Goal: Task Accomplishment & Management: Use online tool/utility

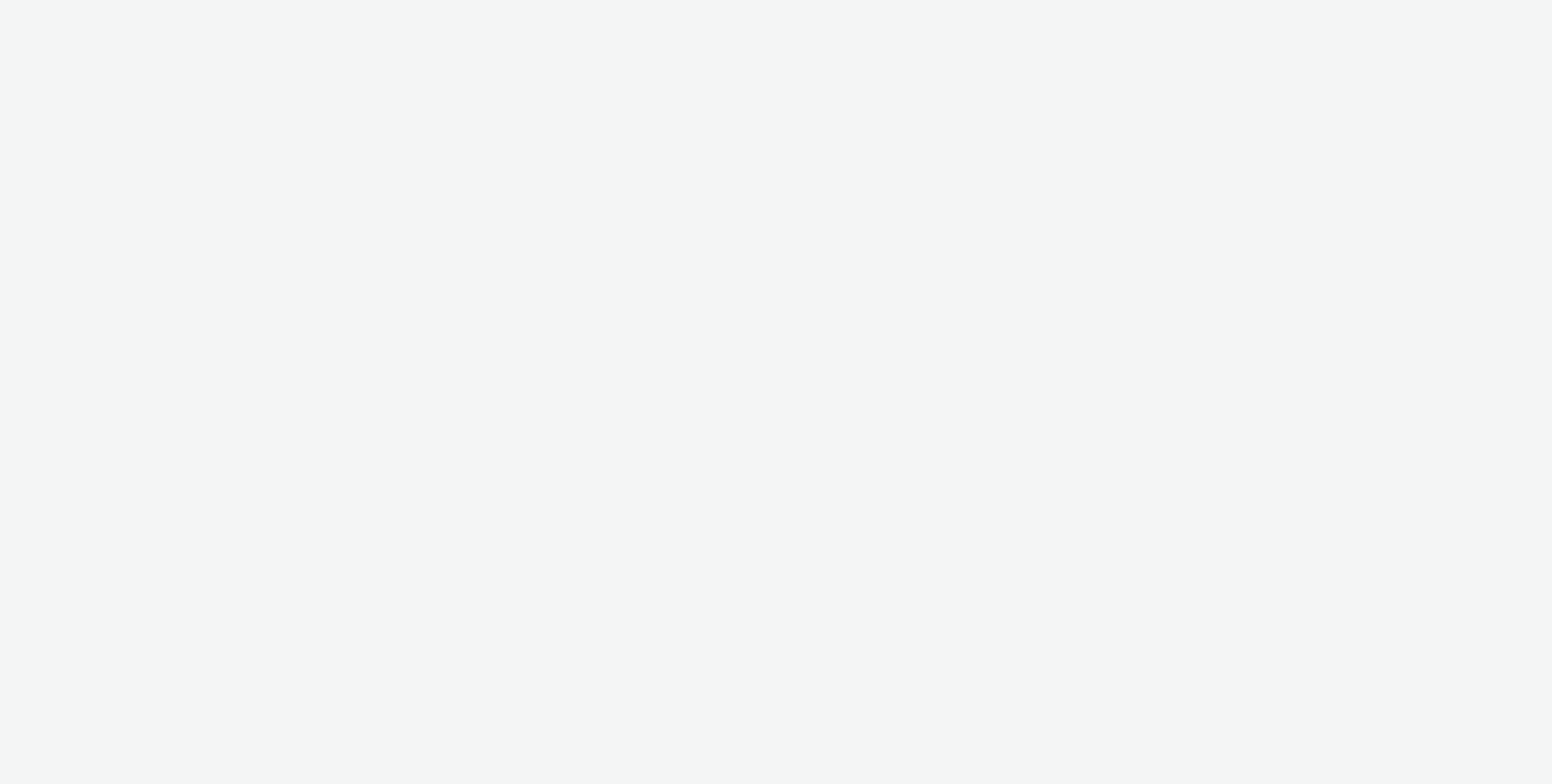
select select "3accb258-2b8e-4def-9b79-8de5f579532c"
select select "524f9a1d-b733-413f-91db-710ee3173a22"
select select "d84d6561-18f3-4a65-9ed0-42618f513f94"
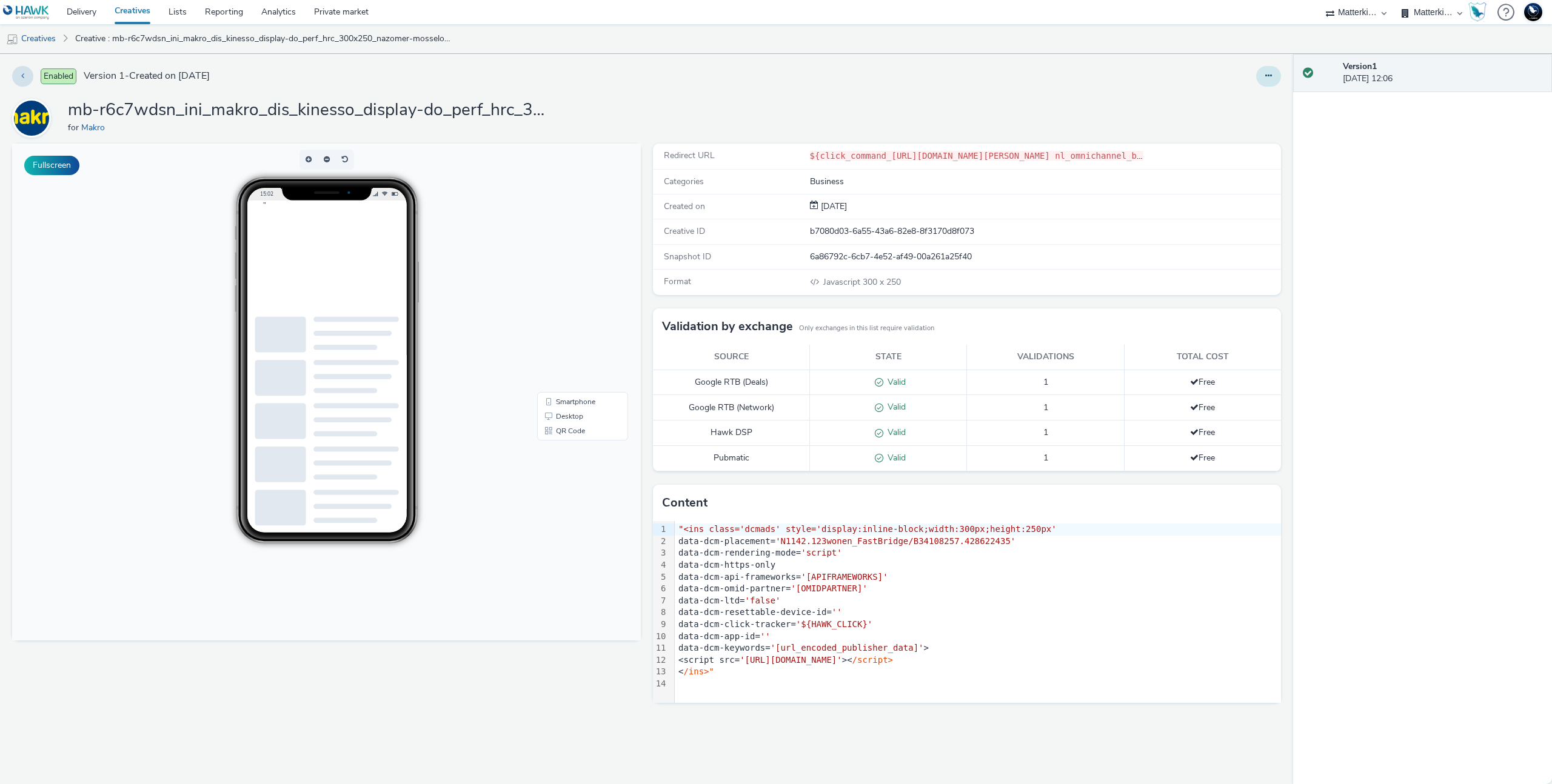
click at [1264, 75] on button at bounding box center [1268, 76] width 25 height 21
click at [1263, 79] on button at bounding box center [1268, 76] width 25 height 21
click at [1248, 103] on link "Edit" at bounding box center [1236, 101] width 91 height 25
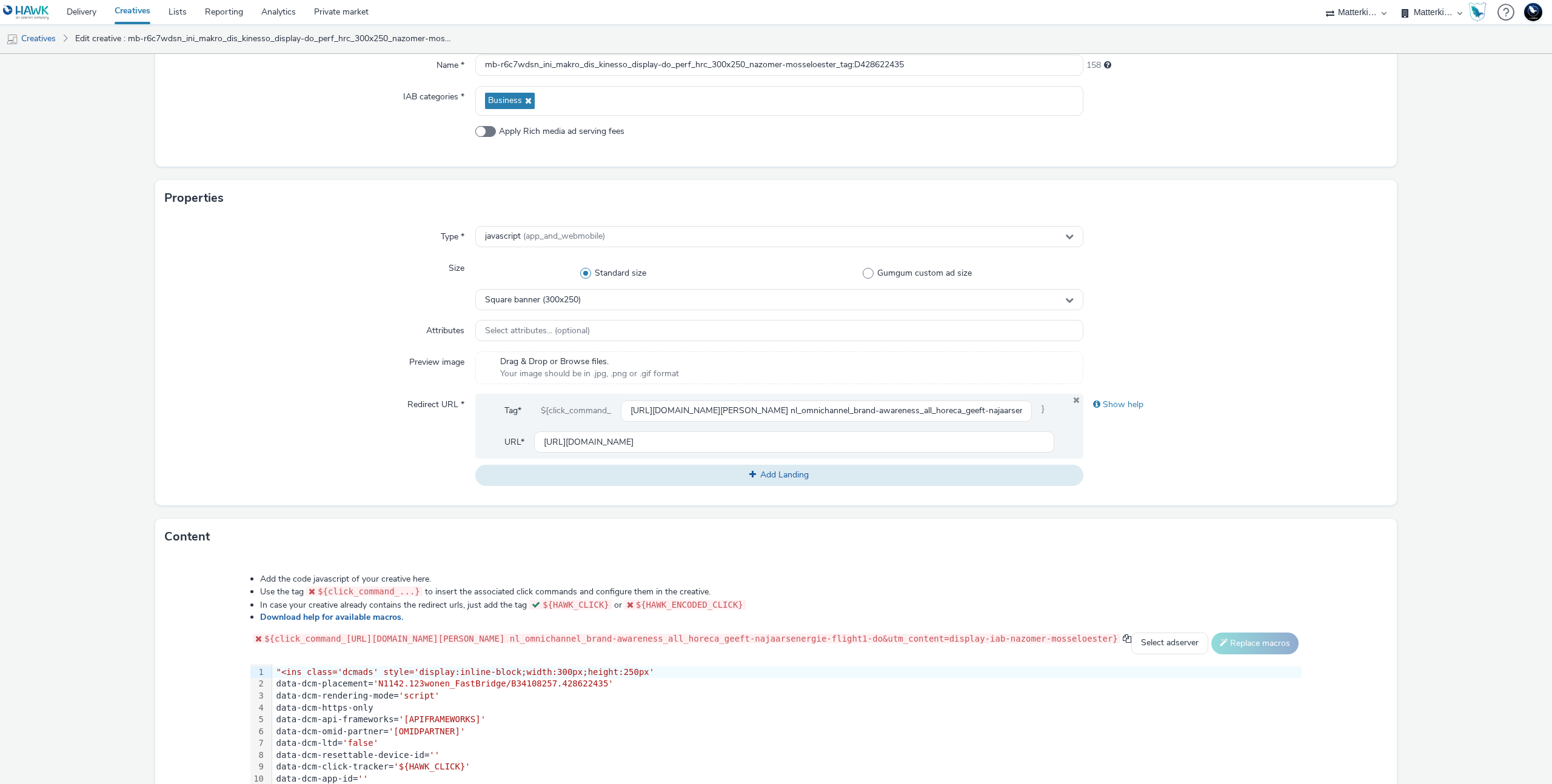
scroll to position [153, 0]
click at [1127, 407] on div "Show help" at bounding box center [1235, 404] width 304 height 22
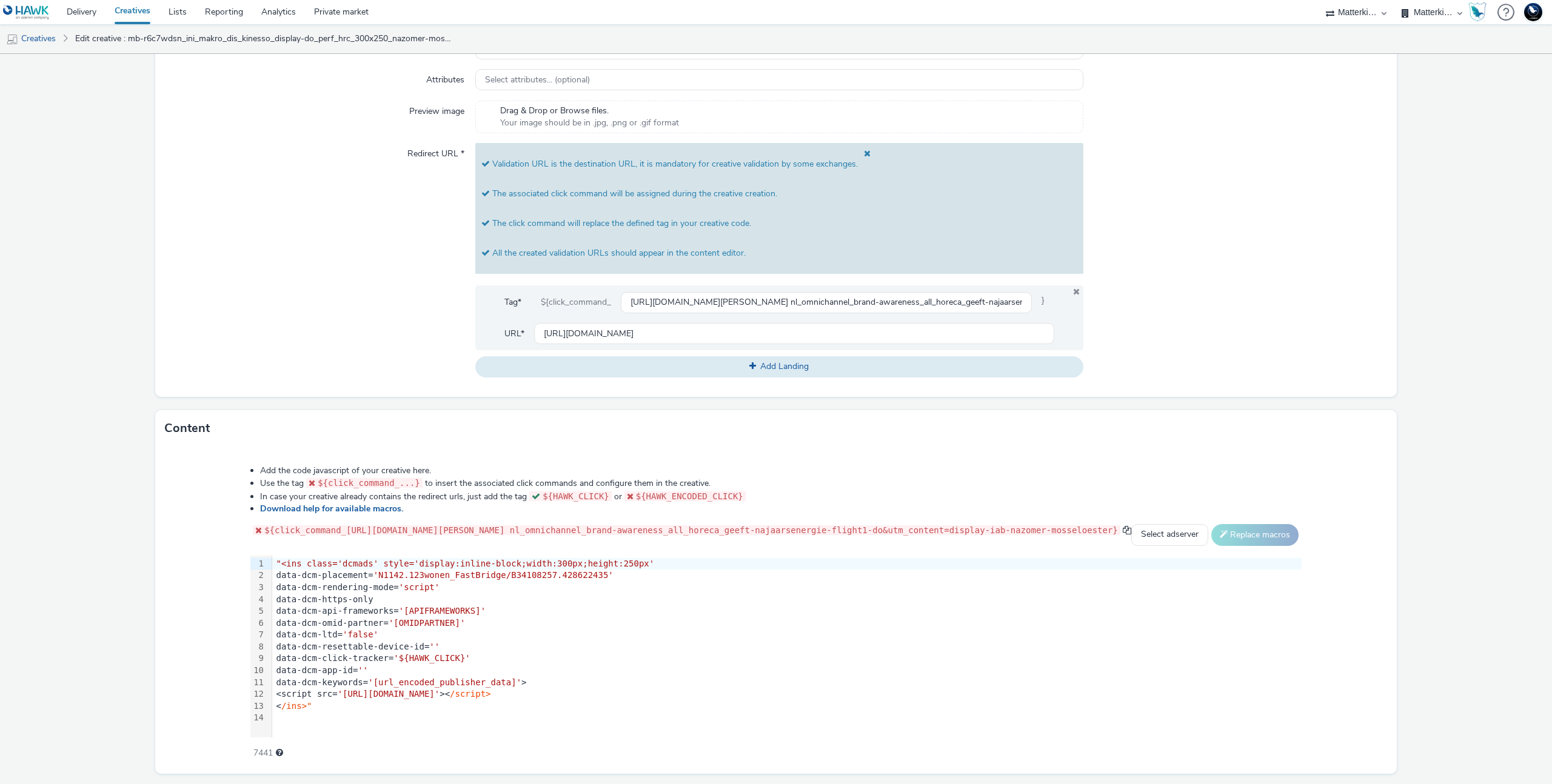
scroll to position [442, 0]
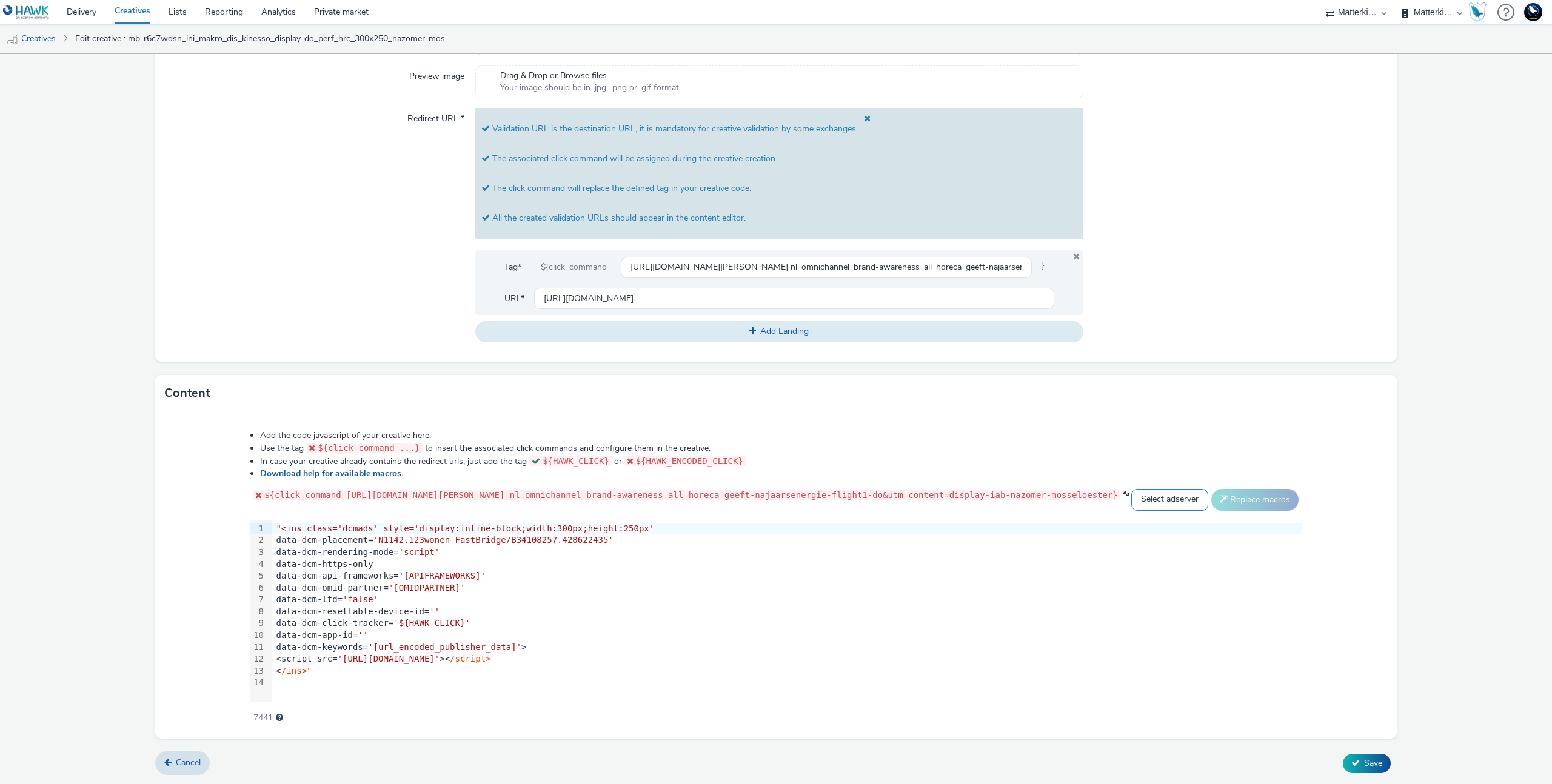
click at [1208, 498] on select "Select adserver Sizmek DCM Adform Sting" at bounding box center [1169, 500] width 77 height 22
click at [1208, 489] on select "Select adserver Sizmek DCM Adform Sting" at bounding box center [1169, 500] width 77 height 22
click at [1208, 497] on select "Select adserver Sizmek DCM Adform Sting" at bounding box center [1169, 500] width 77 height 22
click at [1208, 489] on select "Select adserver Sizmek DCM Adform Sting" at bounding box center [1169, 500] width 77 height 22
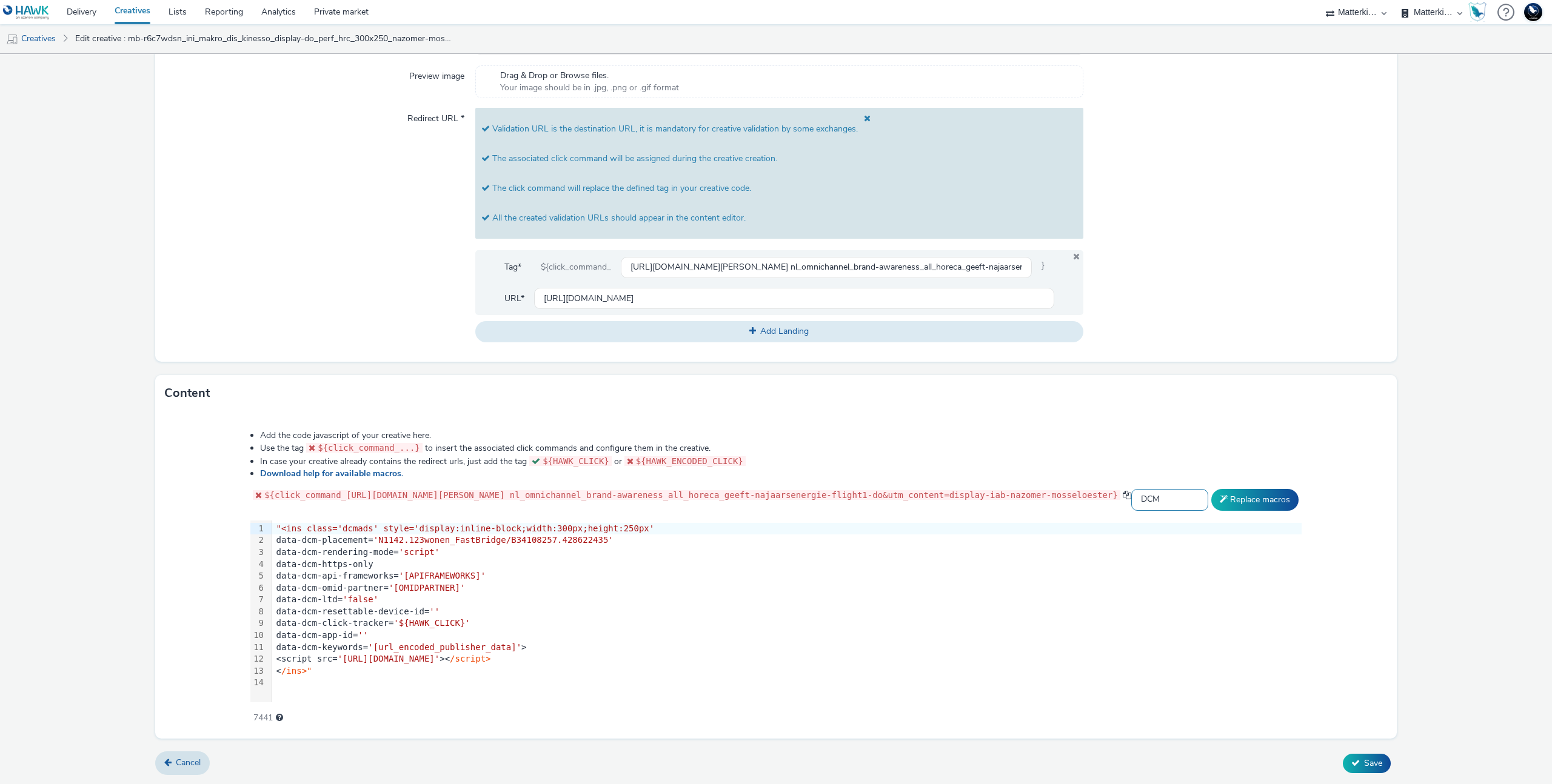
click at [1208, 500] on select "Select adserver Sizmek DCM Adform Sting" at bounding box center [1169, 500] width 77 height 22
click at [1208, 489] on select "Select adserver Sizmek DCM Adform Sting" at bounding box center [1169, 500] width 77 height 22
click at [1208, 497] on select "Select adserver Sizmek DCM Adform Sting" at bounding box center [1169, 500] width 77 height 22
click at [1208, 489] on select "Select adserver Sizmek DCM Adform Sting" at bounding box center [1169, 500] width 77 height 22
click at [1208, 498] on select "Select adserver Sizmek DCM Adform Sting" at bounding box center [1169, 500] width 77 height 22
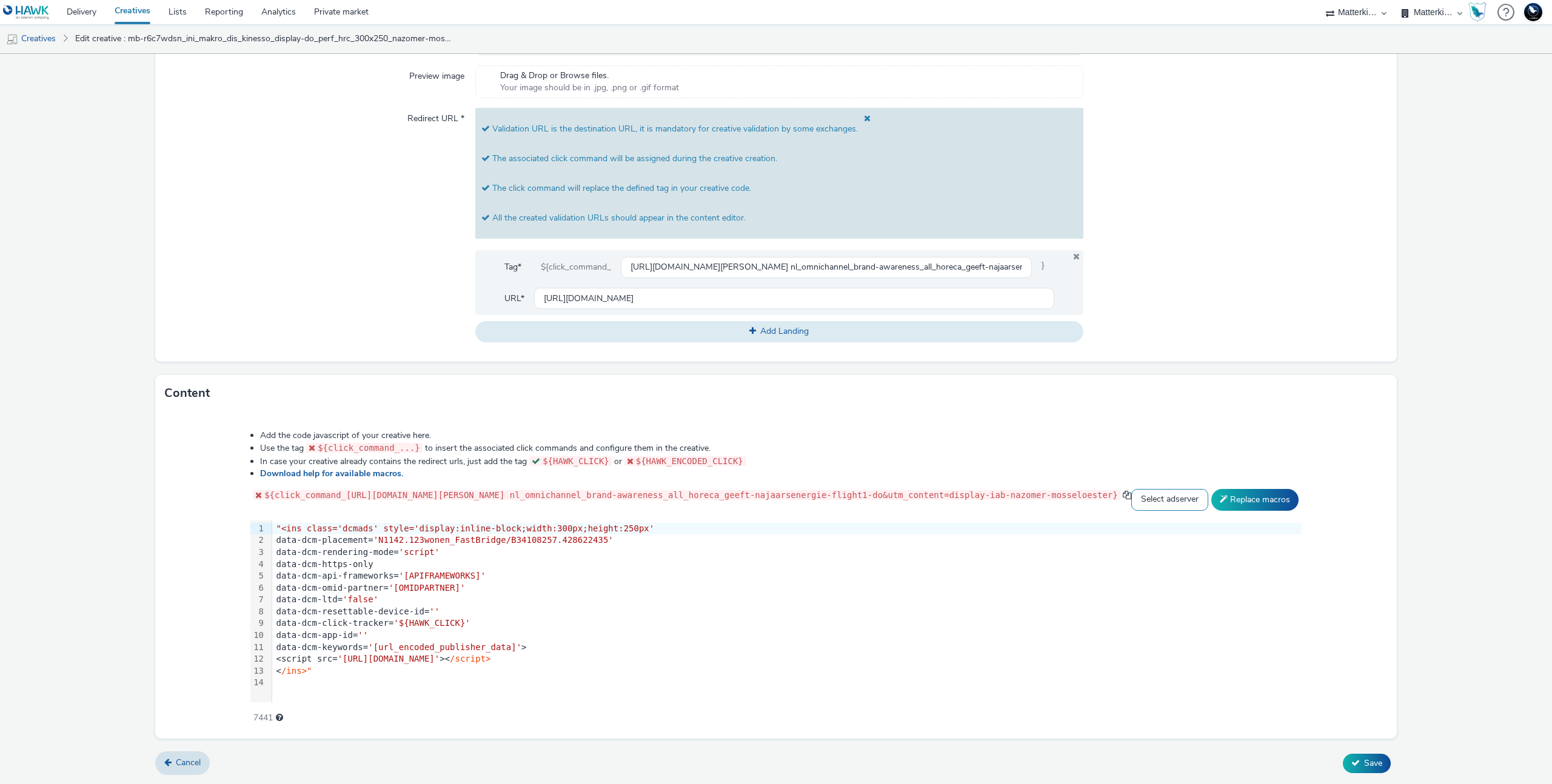
click at [1208, 489] on select "Select adserver Sizmek DCM Adform Sting" at bounding box center [1169, 500] width 77 height 22
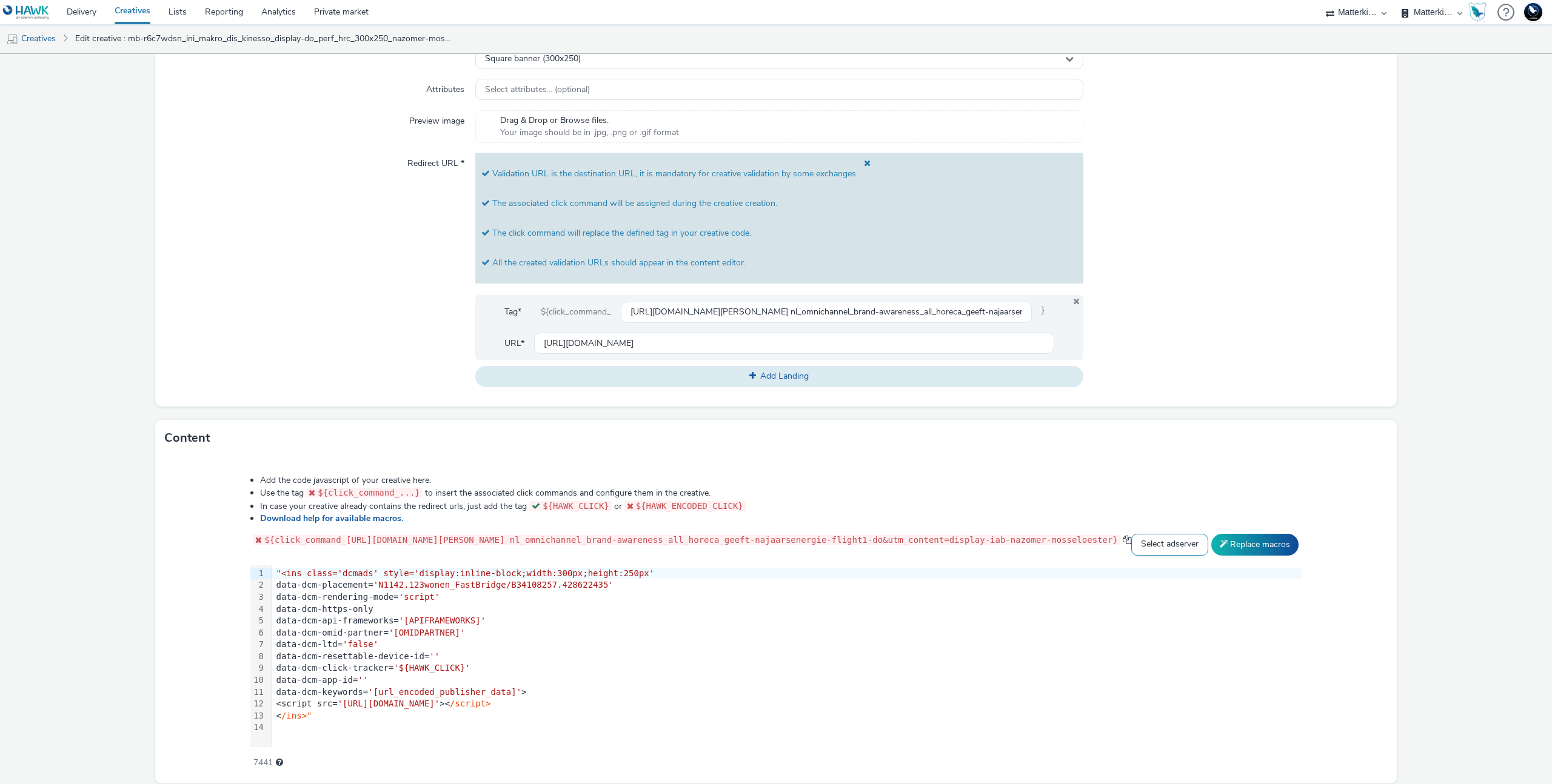
scroll to position [393, 0]
click at [255, 541] on span at bounding box center [259, 541] width 9 height 9
click at [310, 521] on link "Download help for available macros." at bounding box center [334, 519] width 148 height 12
click at [572, 315] on div "${click_command_" at bounding box center [576, 313] width 90 height 22
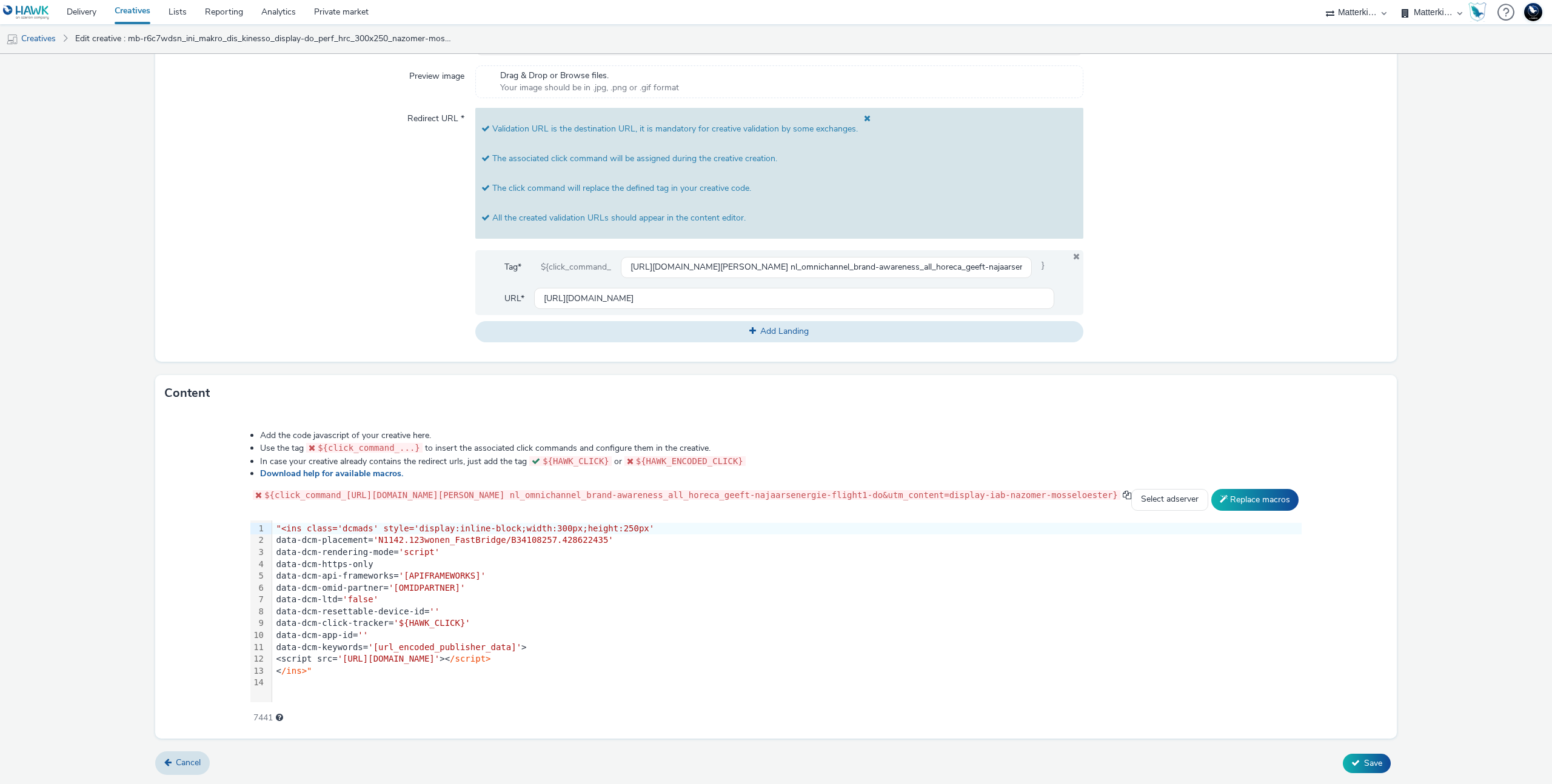
click at [576, 256] on div "${click_command_" at bounding box center [576, 267] width 90 height 22
click at [352, 448] on span "${click_command_...}" at bounding box center [369, 448] width 103 height 9
click at [518, 619] on div "data-dcm-click-tracker= '${HAWK_CLICK}'" at bounding box center [786, 623] width 1029 height 12
click at [435, 623] on div "data-dcm-click-tracker= '${HAWK_CLICK}'" at bounding box center [786, 623] width 1029 height 12
click at [460, 623] on span "}" at bounding box center [462, 622] width 5 height 9
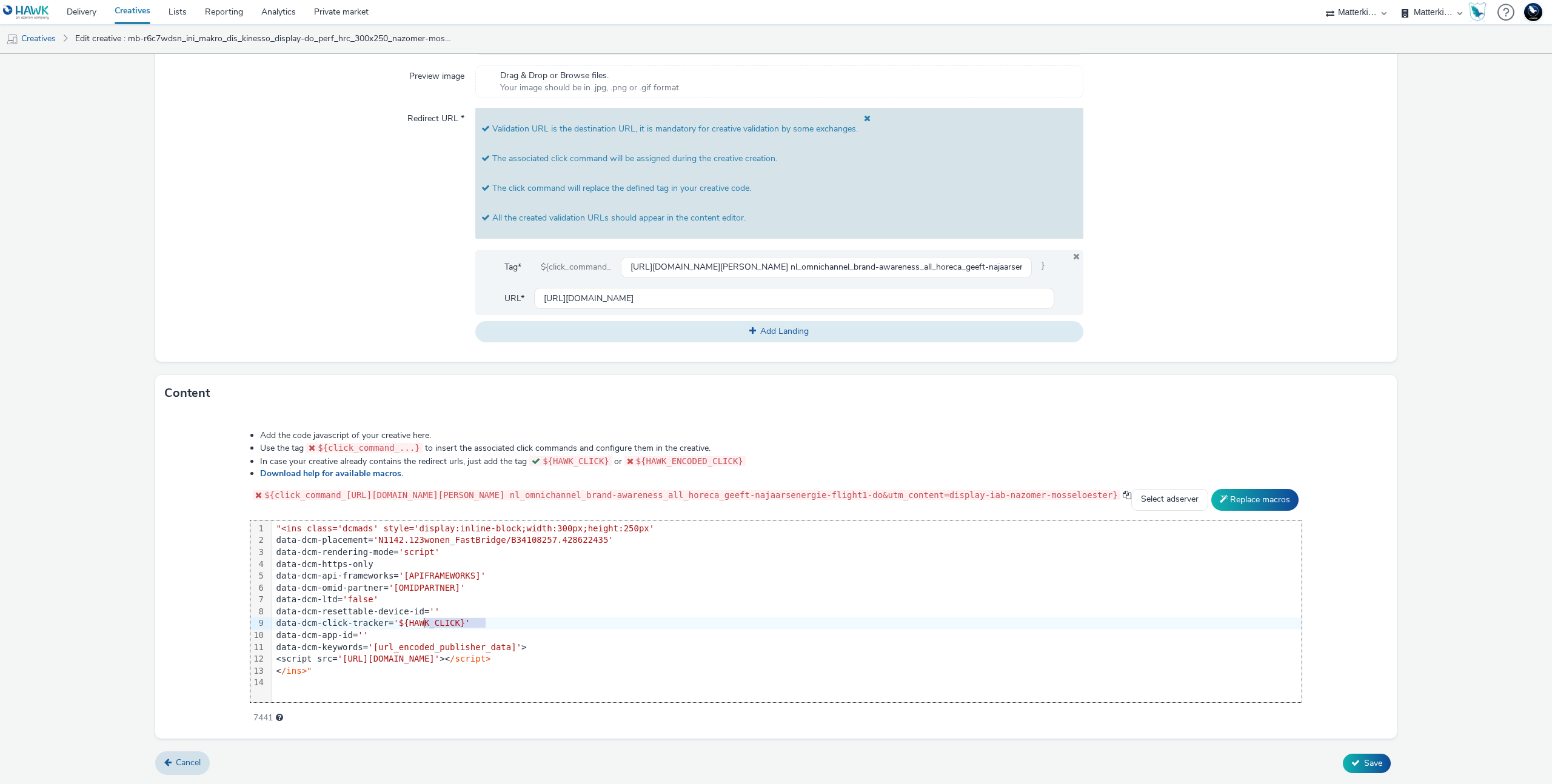
drag, startPoint x: 442, startPoint y: 624, endPoint x: 383, endPoint y: 629, distance: 59.2
click at [383, 629] on div "data-dcm-click-tracker= '${HAWK_CLICK}'" at bounding box center [786, 623] width 1029 height 12
click at [680, 607] on div "data-dcm-resettable-device-id= ''" at bounding box center [786, 611] width 1029 height 12
click at [576, 262] on div "${click_command_" at bounding box center [576, 267] width 90 height 22
click at [936, 266] on input "https://producten.makro.nl/shop/category/vers/vis-schaaldieren/schaal-schelpdie…" at bounding box center [826, 267] width 411 height 21
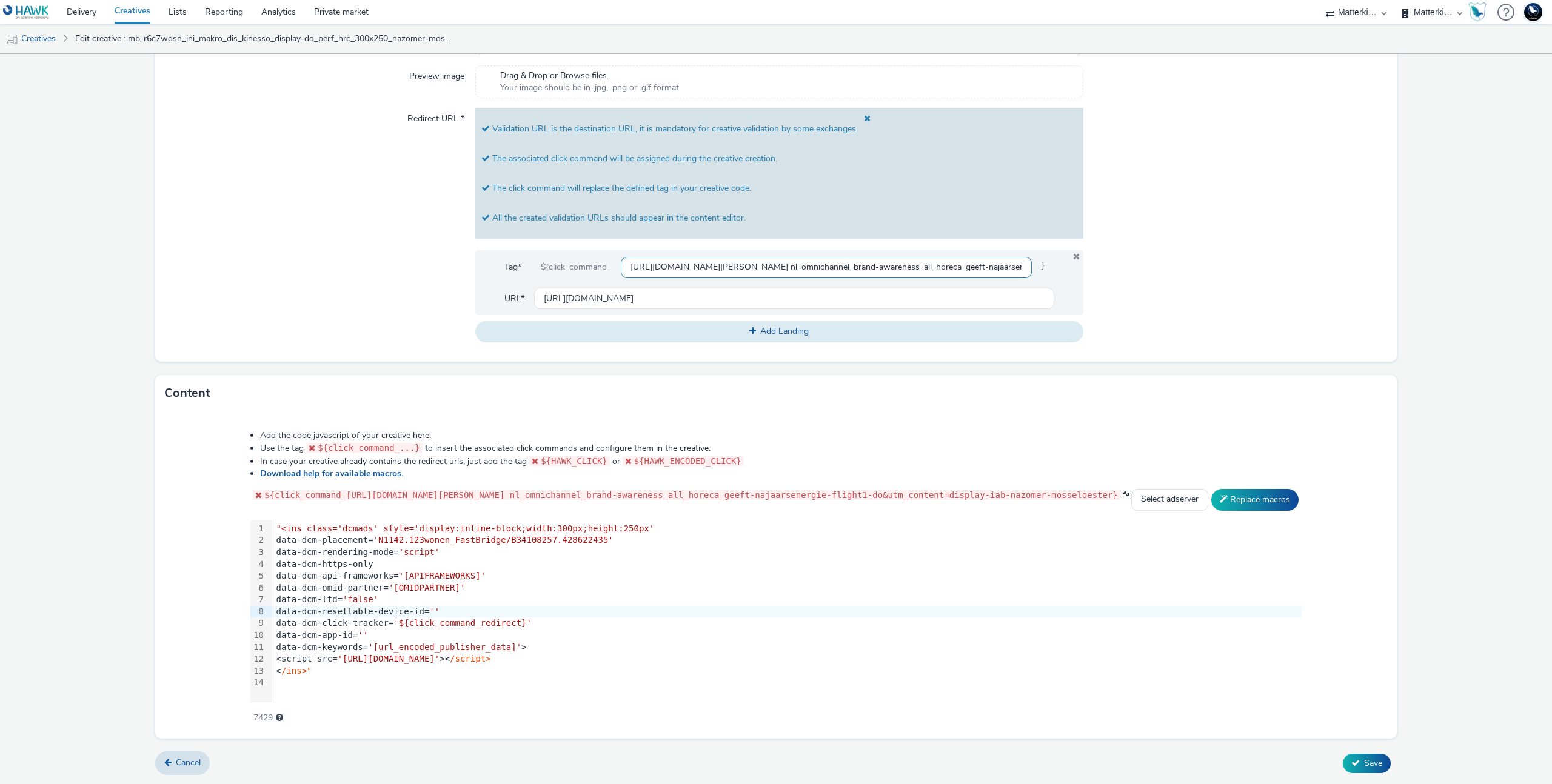
click at [936, 266] on input "https://producten.makro.nl/shop/category/vers/vis-schaaldieren/schaal-schelpdie…" at bounding box center [826, 267] width 411 height 21
click at [1210, 311] on div at bounding box center [1235, 225] width 304 height 234
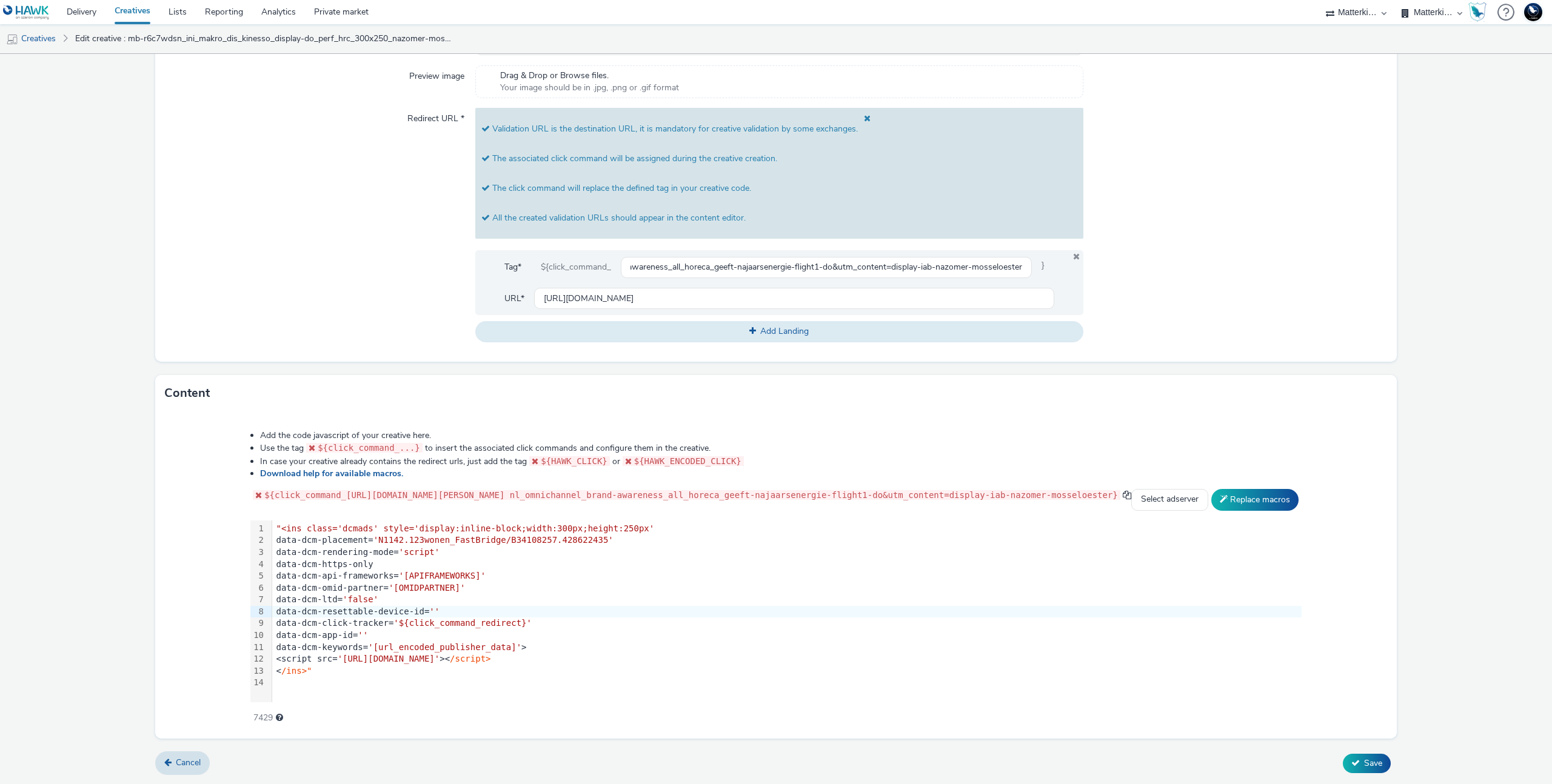
scroll to position [0, 0]
click at [1208, 495] on select "Select adserver Sizmek DCM Adform Sting" at bounding box center [1169, 500] width 77 height 22
select select "dcm"
click at [1208, 489] on select "Select adserver Sizmek DCM Adform Sting" at bounding box center [1169, 500] width 77 height 22
click at [1286, 492] on button "Replace macros" at bounding box center [1254, 500] width 87 height 22
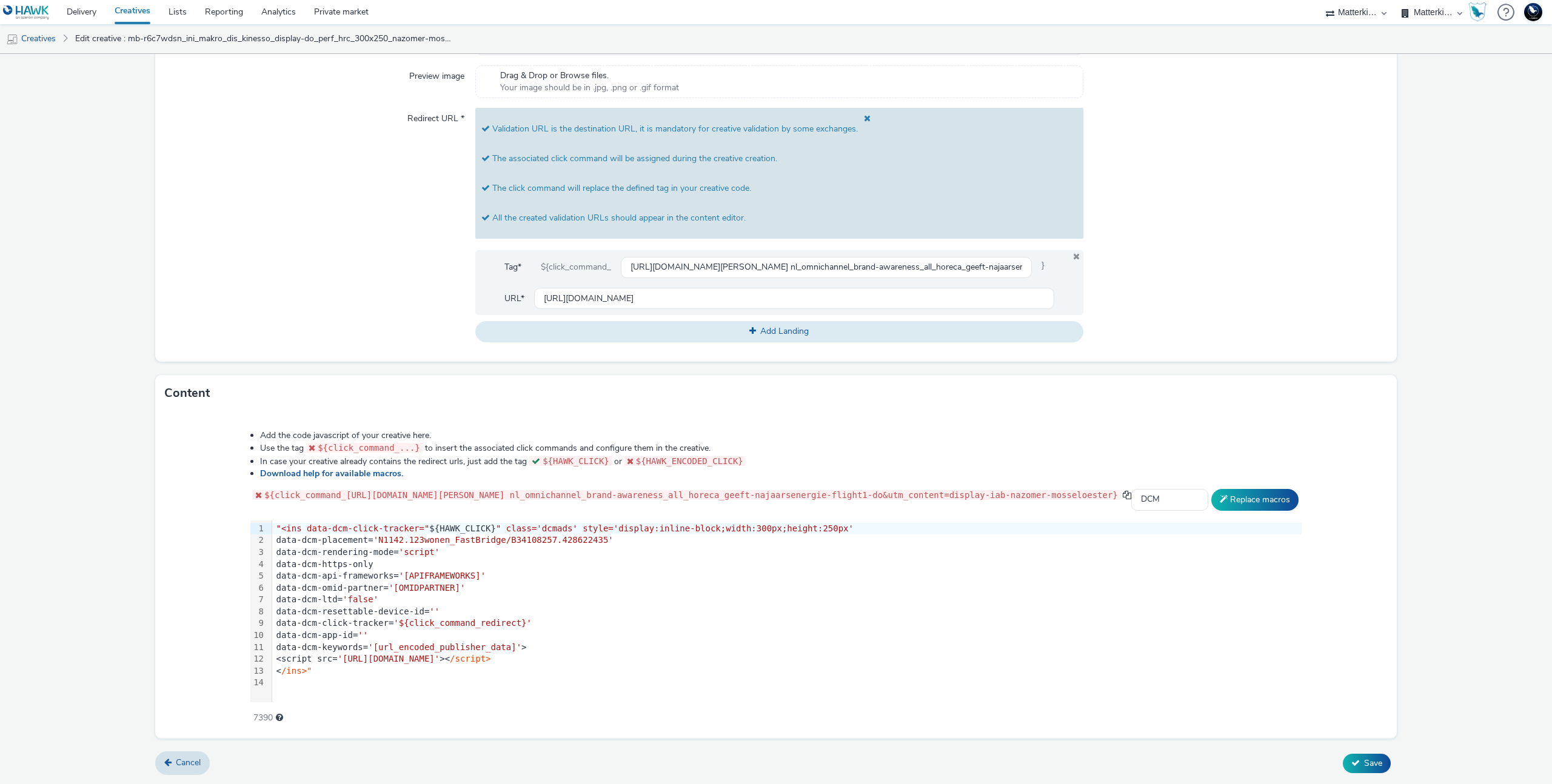
click at [1085, 551] on div "data-dcm-rendering-mode= 'script'" at bounding box center [786, 552] width 1029 height 12
click at [1269, 495] on button "Replace macros" at bounding box center [1254, 500] width 87 height 22
drag, startPoint x: 506, startPoint y: 626, endPoint x: 376, endPoint y: 627, distance: 130.0
click at [394, 627] on span "'${click_command_redirect}'" at bounding box center [462, 622] width 138 height 9
drag, startPoint x: 562, startPoint y: 458, endPoint x: 492, endPoint y: 458, distance: 70.0
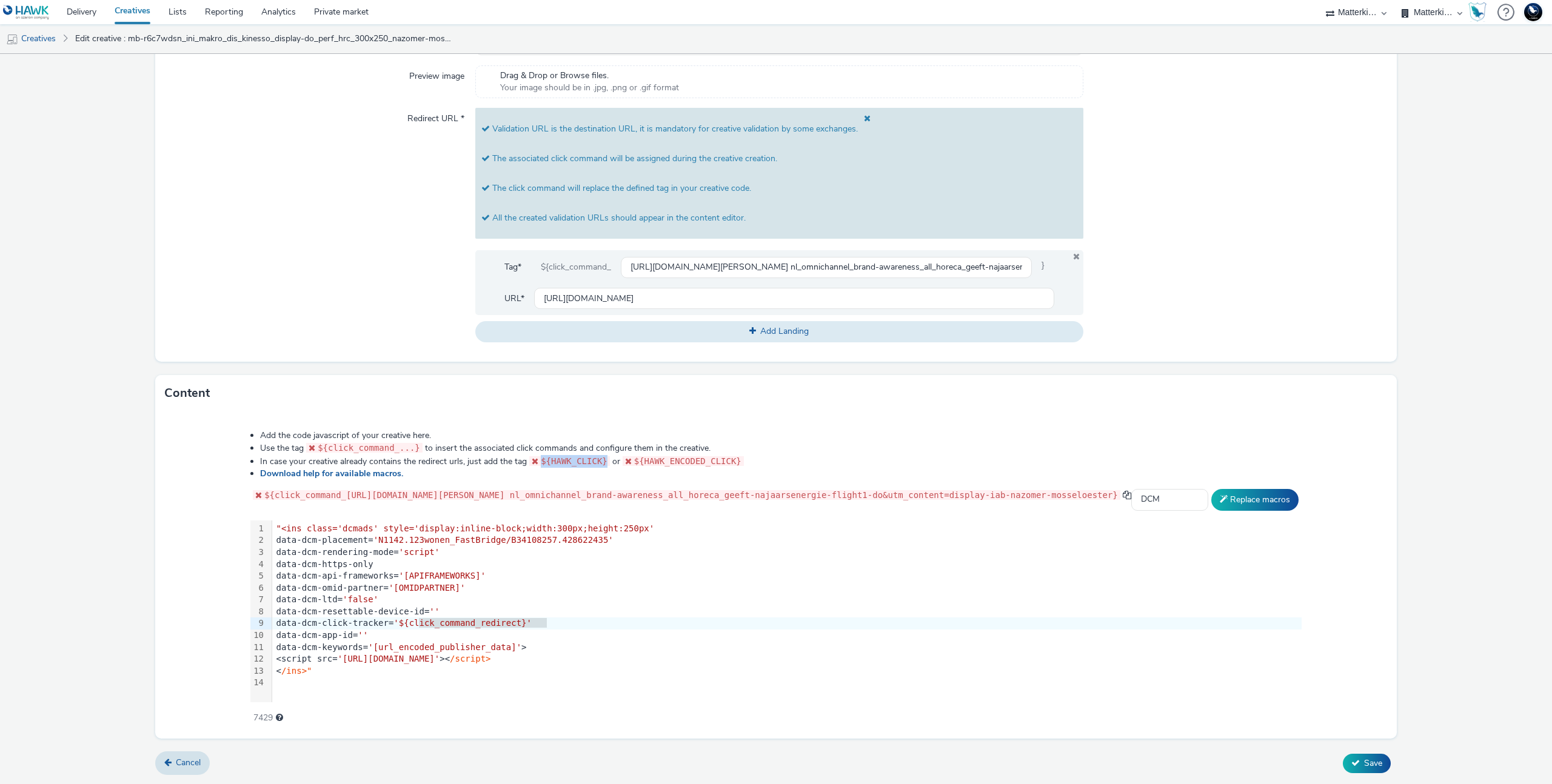
click at [529, 458] on code "${HAWK_CLICK}" at bounding box center [570, 461] width 81 height 9
copy code "${HAWK_CLICK}"
click at [487, 634] on div "data-dcm-app-id= ''" at bounding box center [786, 635] width 1029 height 12
drag, startPoint x: 503, startPoint y: 623, endPoint x: 376, endPoint y: 621, distance: 127.0
click at [394, 621] on span "'${click_command_redirect}'" at bounding box center [462, 622] width 138 height 9
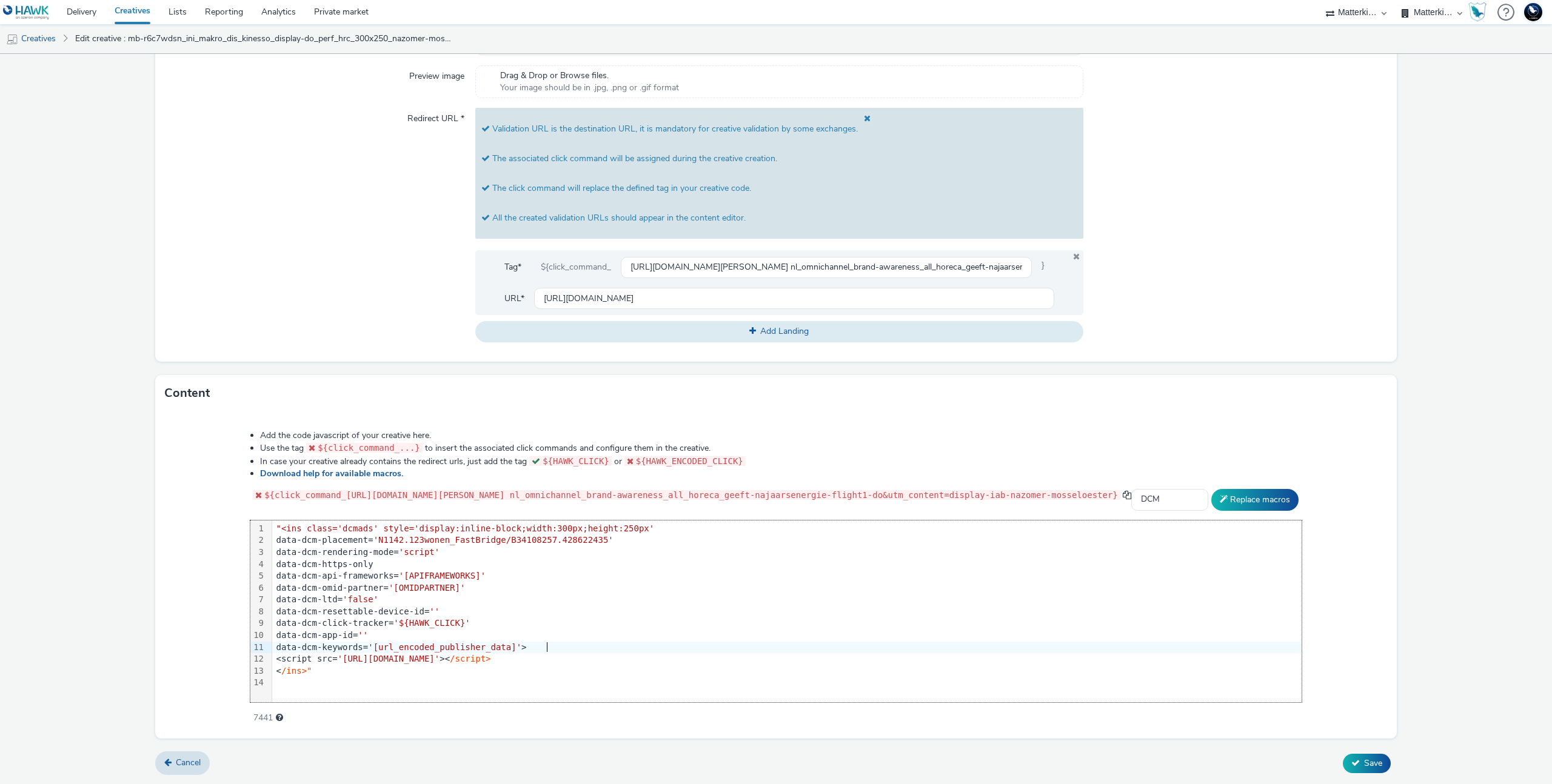
click at [572, 645] on div "data-dcm-keywords= '[url_encoded_publisher_data]' >" at bounding box center [786, 648] width 1029 height 12
click at [1275, 494] on button "Replace macros" at bounding box center [1254, 500] width 87 height 22
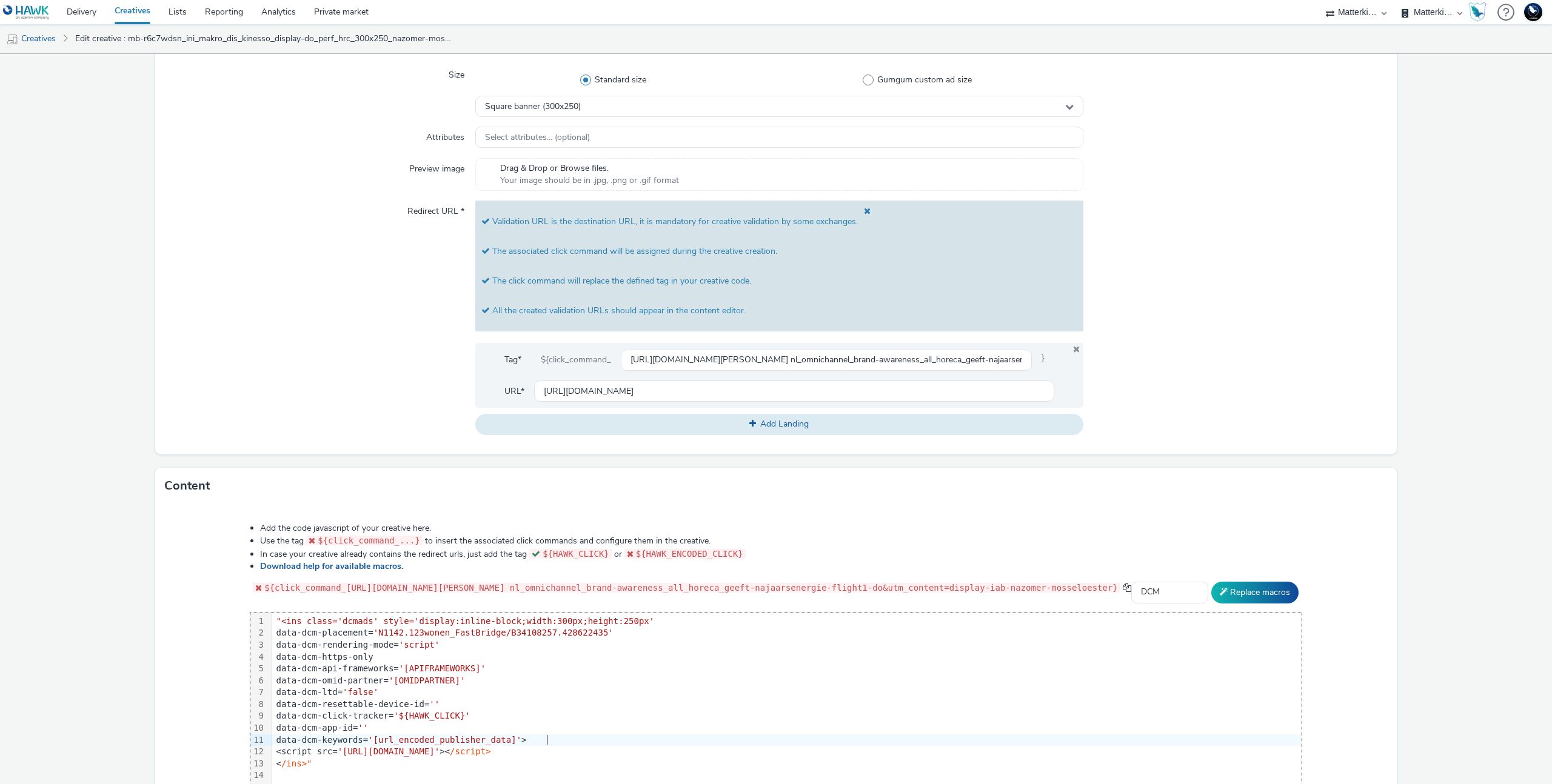
scroll to position [348, 0]
click at [1208, 594] on select "Select adserver Sizmek DCM Adform Sting" at bounding box center [1169, 591] width 77 height 22
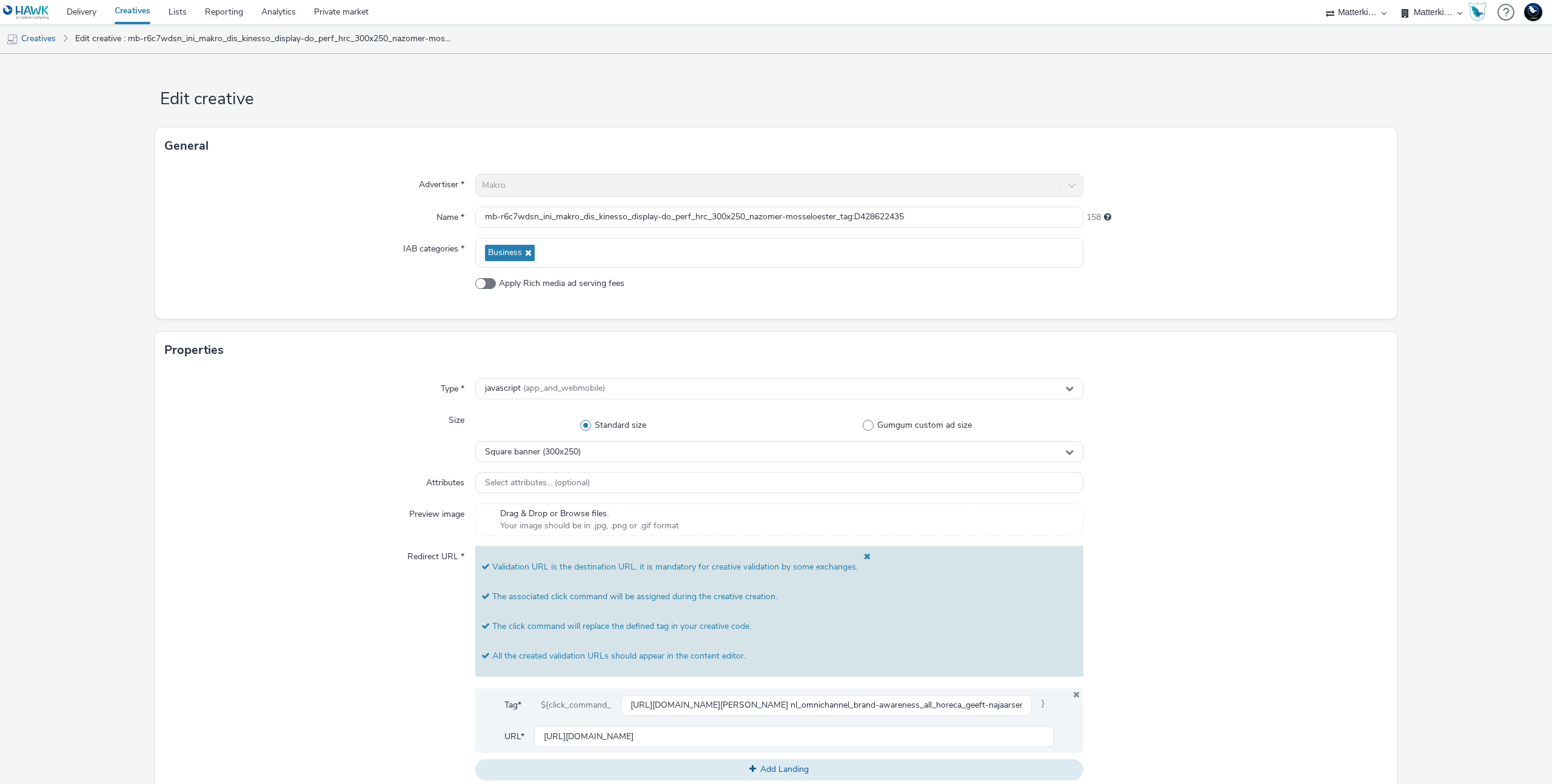
scroll to position [442, 0]
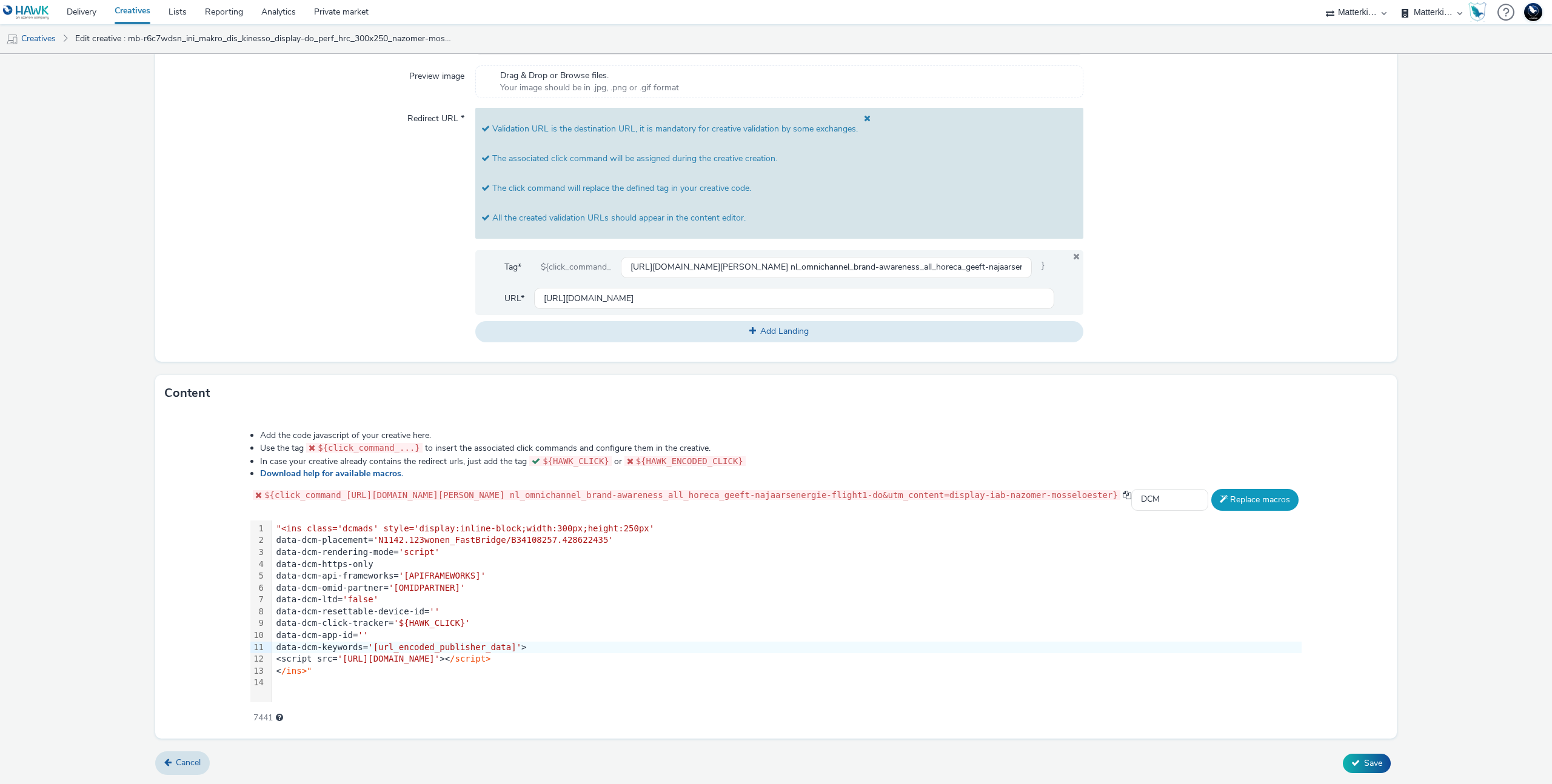
click at [1288, 506] on button "Replace macros" at bounding box center [1254, 500] width 87 height 22
click at [1208, 489] on select "Select adserver Sizmek DCM Adform Sting" at bounding box center [1169, 500] width 77 height 22
drag, startPoint x: 296, startPoint y: 492, endPoint x: 233, endPoint y: 489, distance: 63.1
click at [264, 490] on span "${click_command_[URL][DOMAIN_NAME][PERSON_NAME] nl_omnichannel_brand-awareness_…" at bounding box center [691, 495] width 854 height 9
copy span "click_command"
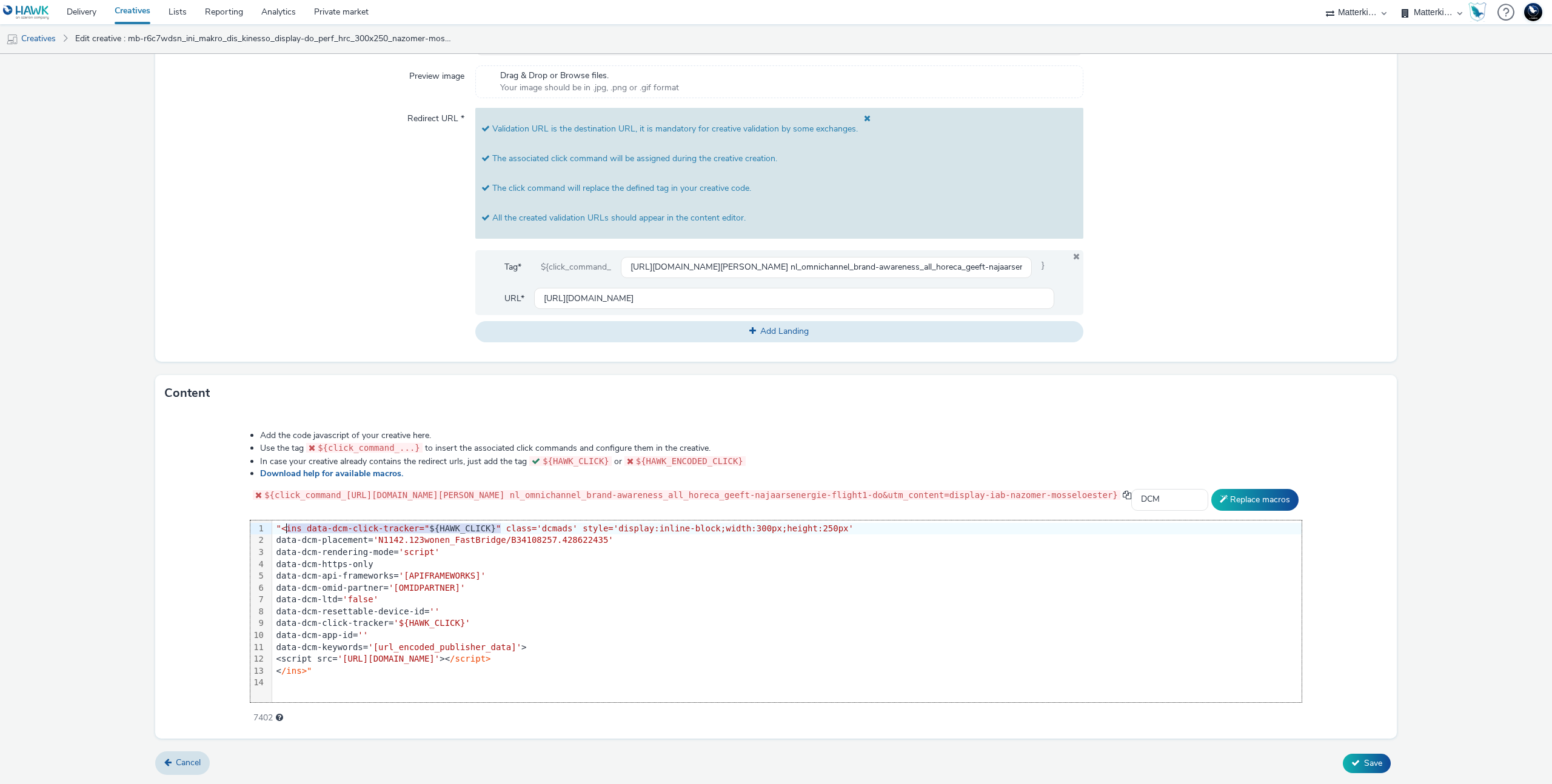
drag, startPoint x: 458, startPoint y: 528, endPoint x: 243, endPoint y: 531, distance: 215.0
click at [272, 531] on div ""<ins data-dcm-click-tracker=" ${HAWK_CLICK} " class='dcmads' style='display:in…" at bounding box center [786, 528] width 1029 height 12
copy div "ins data-dcm-click-tracker=" ${HAWK_CLICK} ""
click at [802, 424] on div "Add the code javascript of your creative here. Use the tag ${click_command_...}…" at bounding box center [776, 570] width 1138 height 298
click at [810, 412] on div "Add the code javascript of your creative here. Use the tag ${click_command_...}…" at bounding box center [776, 575] width 1241 height 327
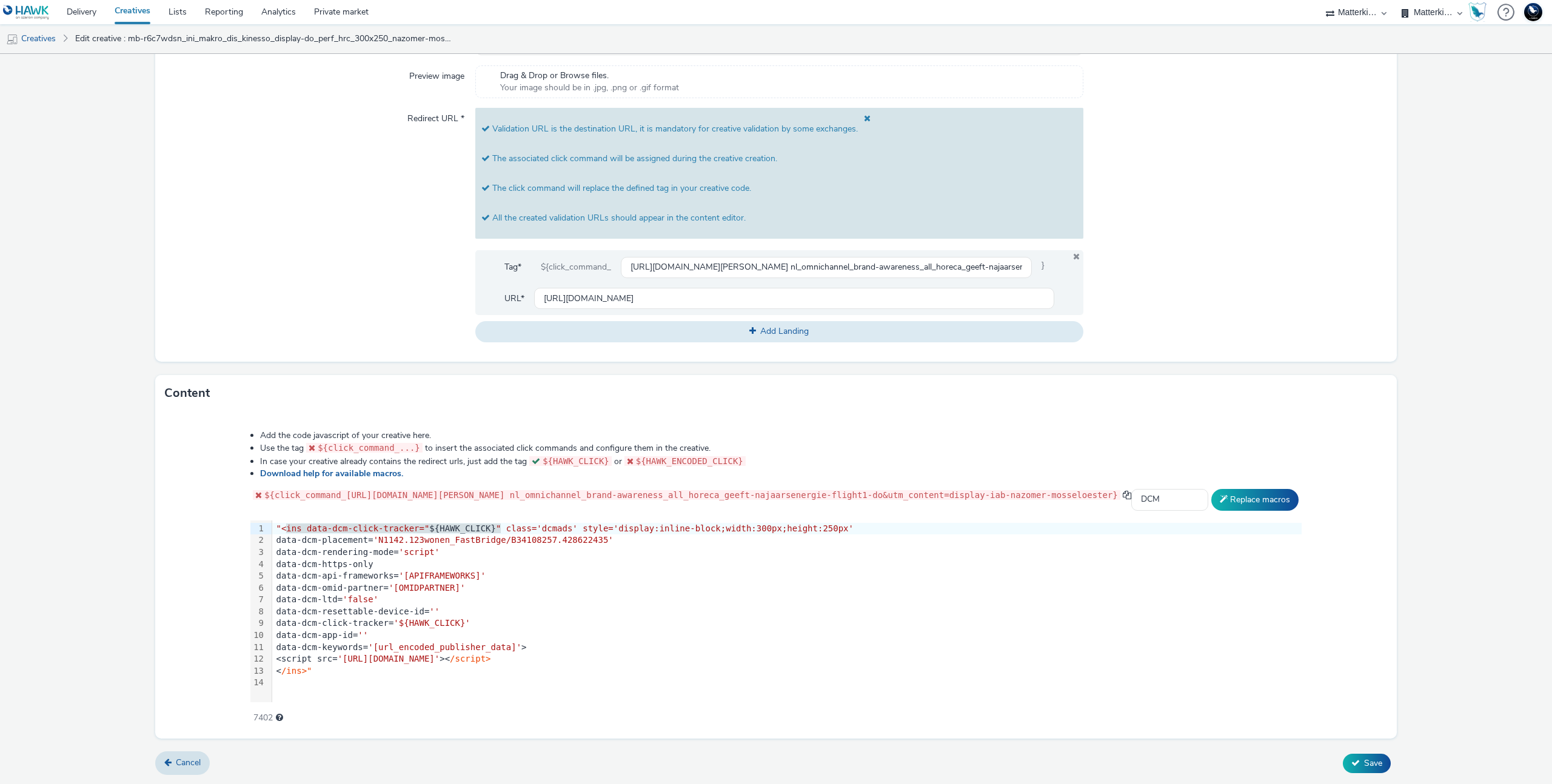
click at [846, 591] on div "data-dcm-omid-partner= '[OMIDPARTNER]'" at bounding box center [786, 588] width 1029 height 12
drag, startPoint x: 987, startPoint y: 267, endPoint x: 1223, endPoint y: 276, distance: 236.2
click at [1223, 276] on div "Redirect URL * Validation URL is the destination URL, it is mandatory for creat…" at bounding box center [776, 225] width 1222 height 234
click at [1227, 280] on div at bounding box center [1235, 225] width 304 height 234
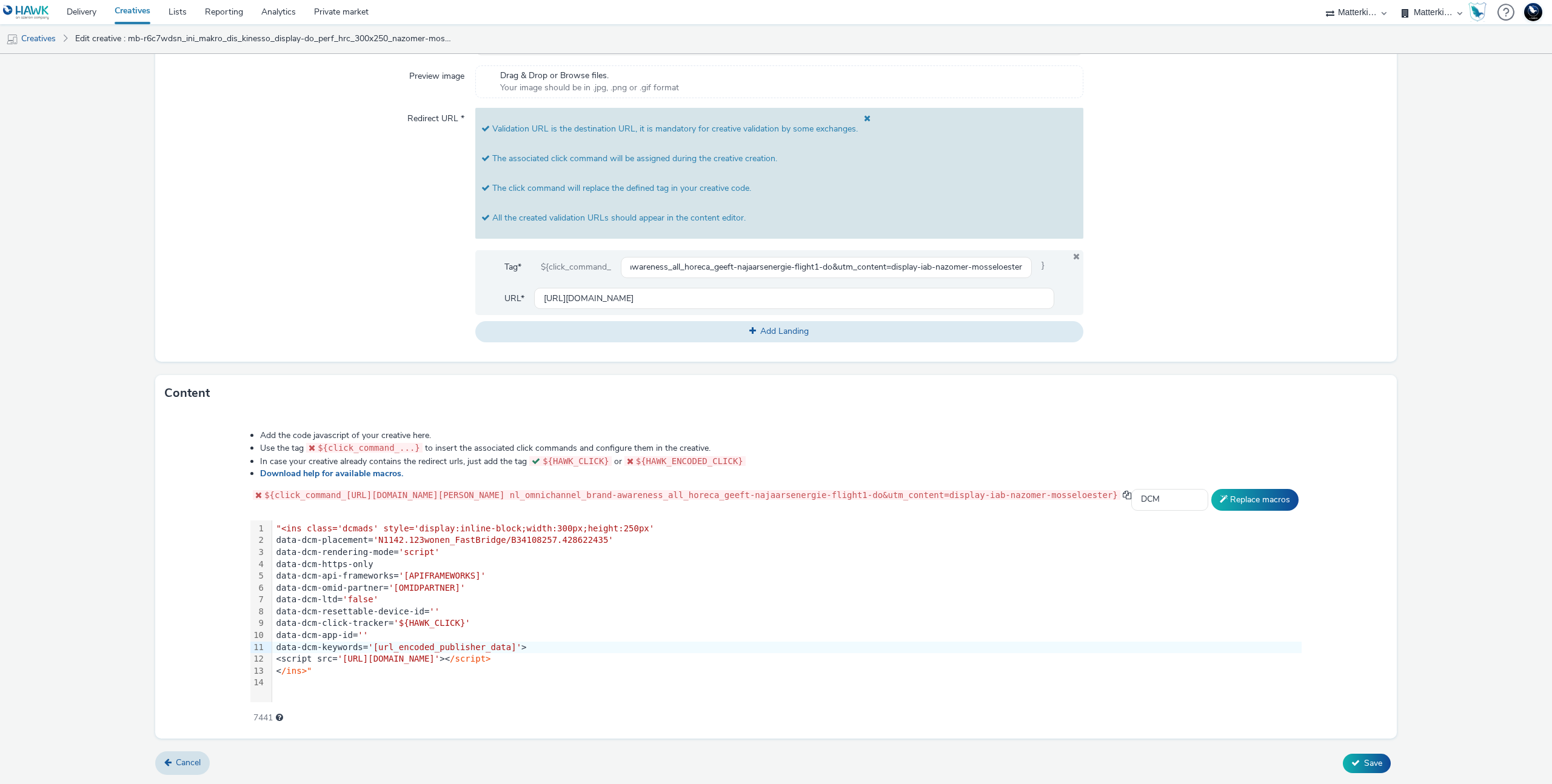
scroll to position [0, 0]
click at [255, 491] on span at bounding box center [259, 495] width 9 height 9
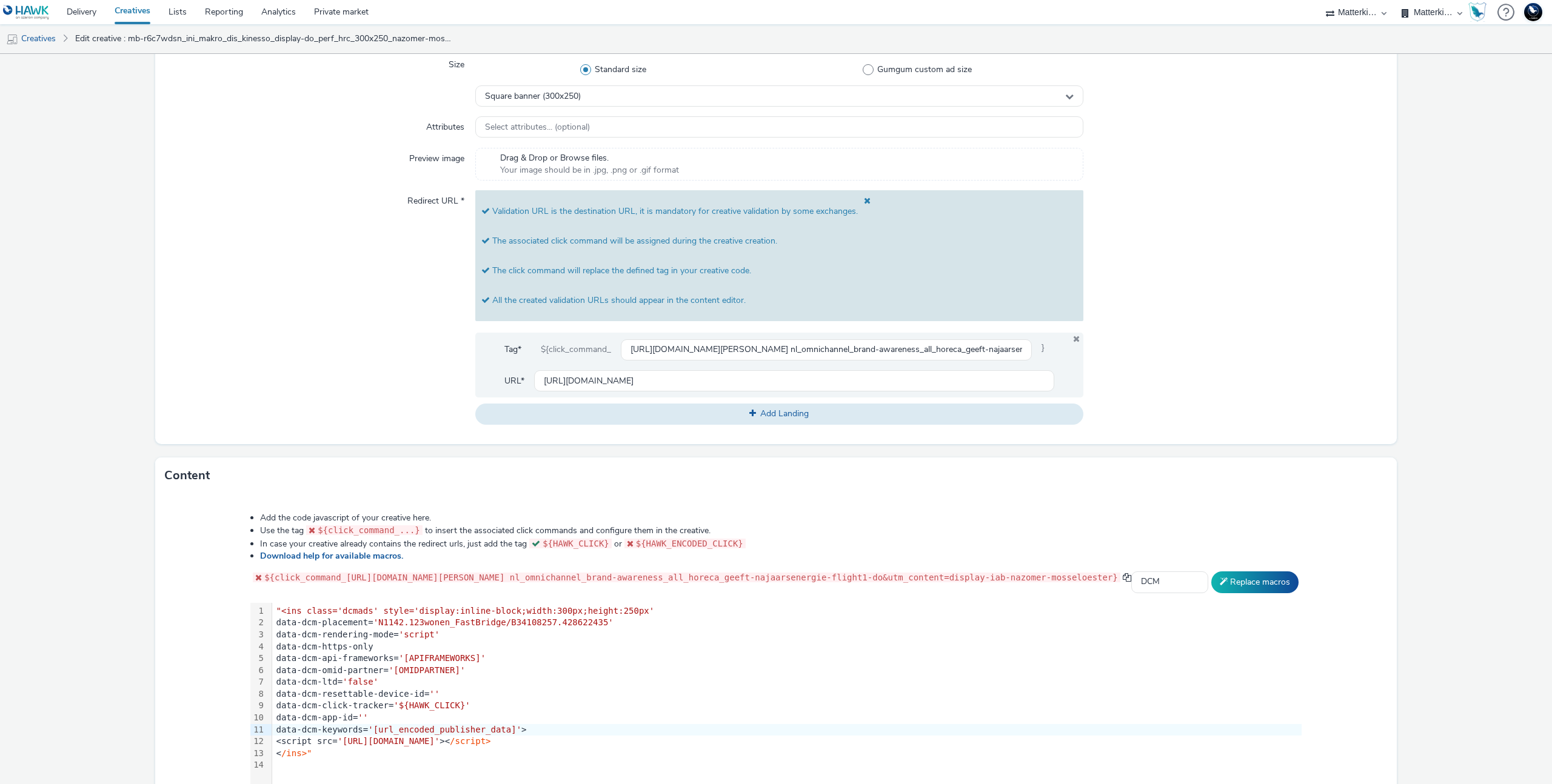
scroll to position [442, 0]
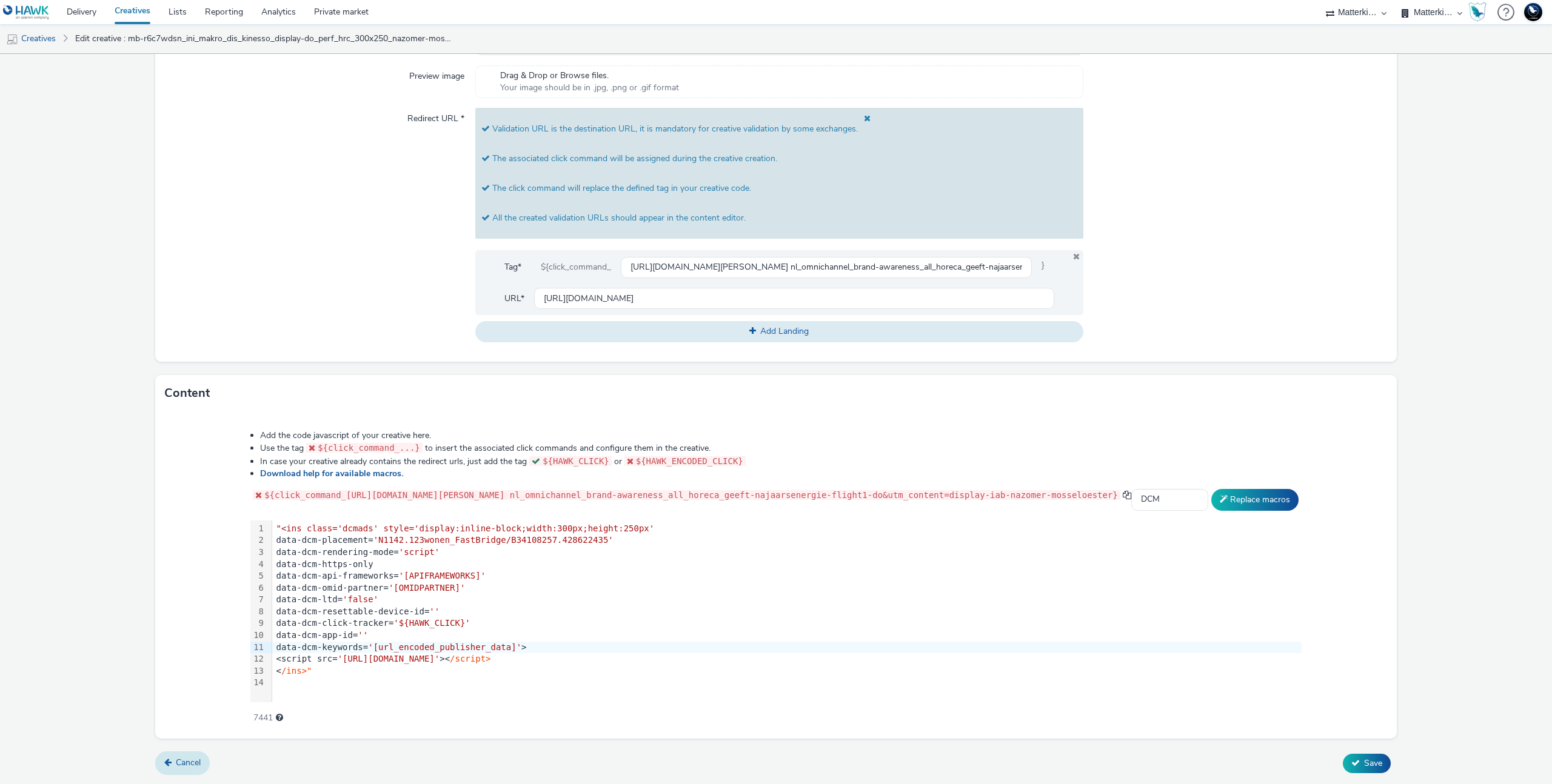
click at [166, 767] on icon at bounding box center [168, 762] width 7 height 9
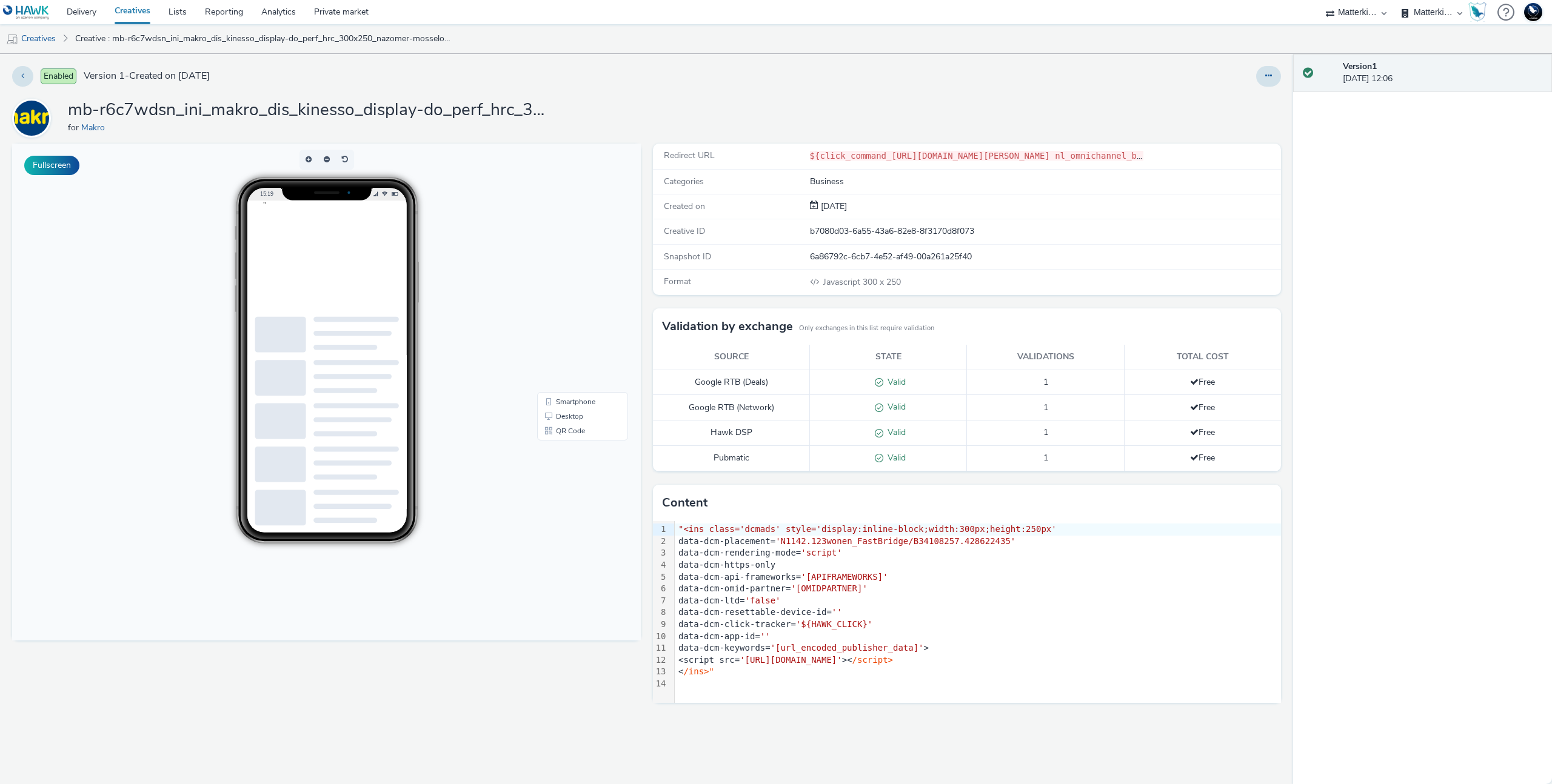
click at [911, 156] on code "${click_command_[URL][DOMAIN_NAME][PERSON_NAME] nl_omnichannel_brand-awareness_…" at bounding box center [1236, 155] width 854 height 9
click at [1123, 149] on div "${click_command_https://producten.makro.nl/shop/category/vers/vis-schaaldieren/…" at bounding box center [976, 156] width 334 height 13
click at [1125, 154] on code "${click_command_[URL][DOMAIN_NAME][PERSON_NAME] nl_omnichannel_brand-awareness_…" at bounding box center [1236, 155] width 854 height 9
click at [1124, 162] on div "Redirect URL ${click_command_https://producten.makro.nl/shop/category/vers/vis-…" at bounding box center [967, 156] width 629 height 25
click at [1121, 154] on code "${click_command_[URL][DOMAIN_NAME][PERSON_NAME] nl_omnichannel_brand-awareness_…" at bounding box center [1236, 155] width 854 height 9
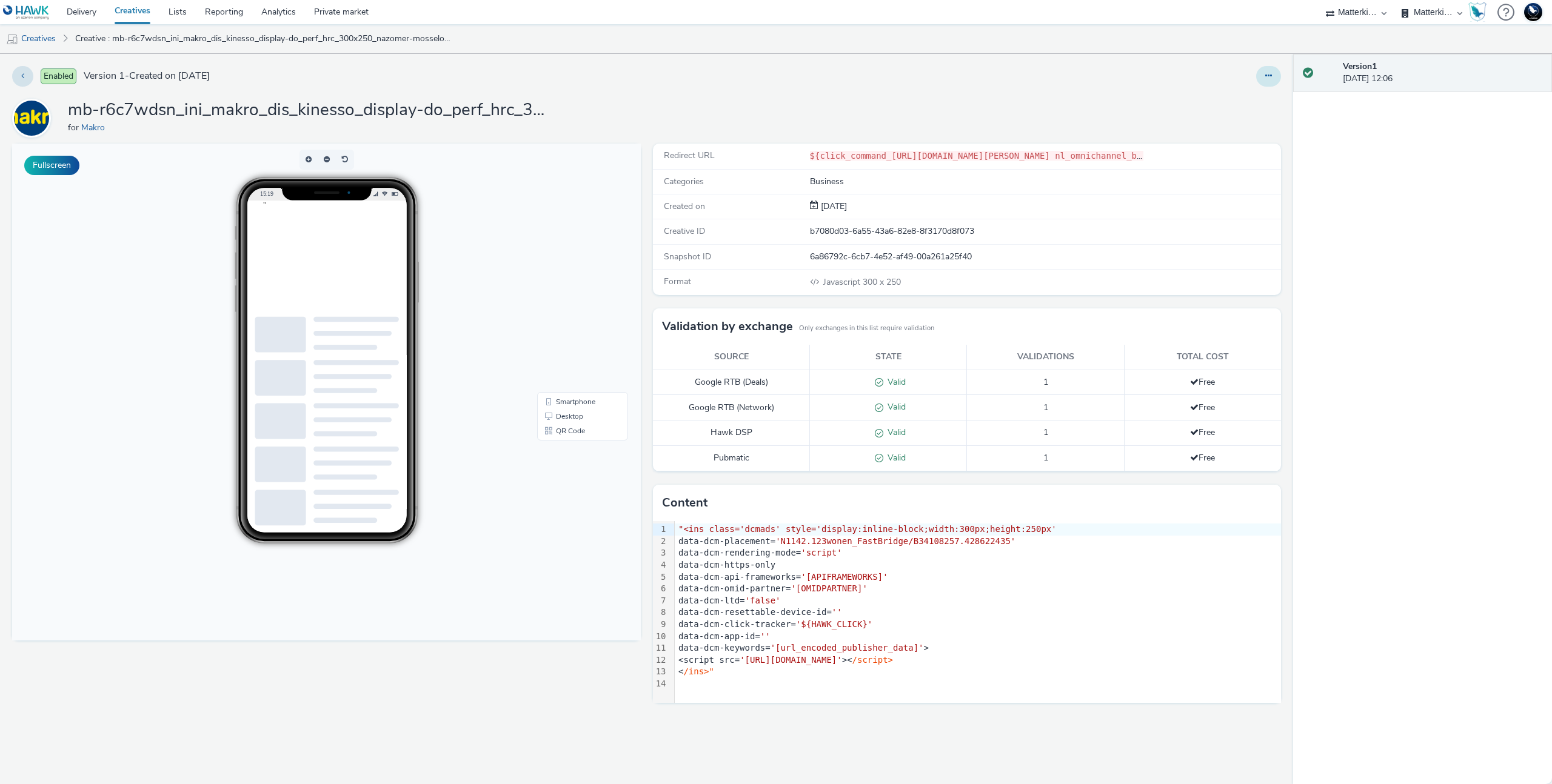
click at [1260, 79] on button at bounding box center [1268, 76] width 25 height 21
click at [1239, 97] on link "Edit" at bounding box center [1236, 101] width 91 height 25
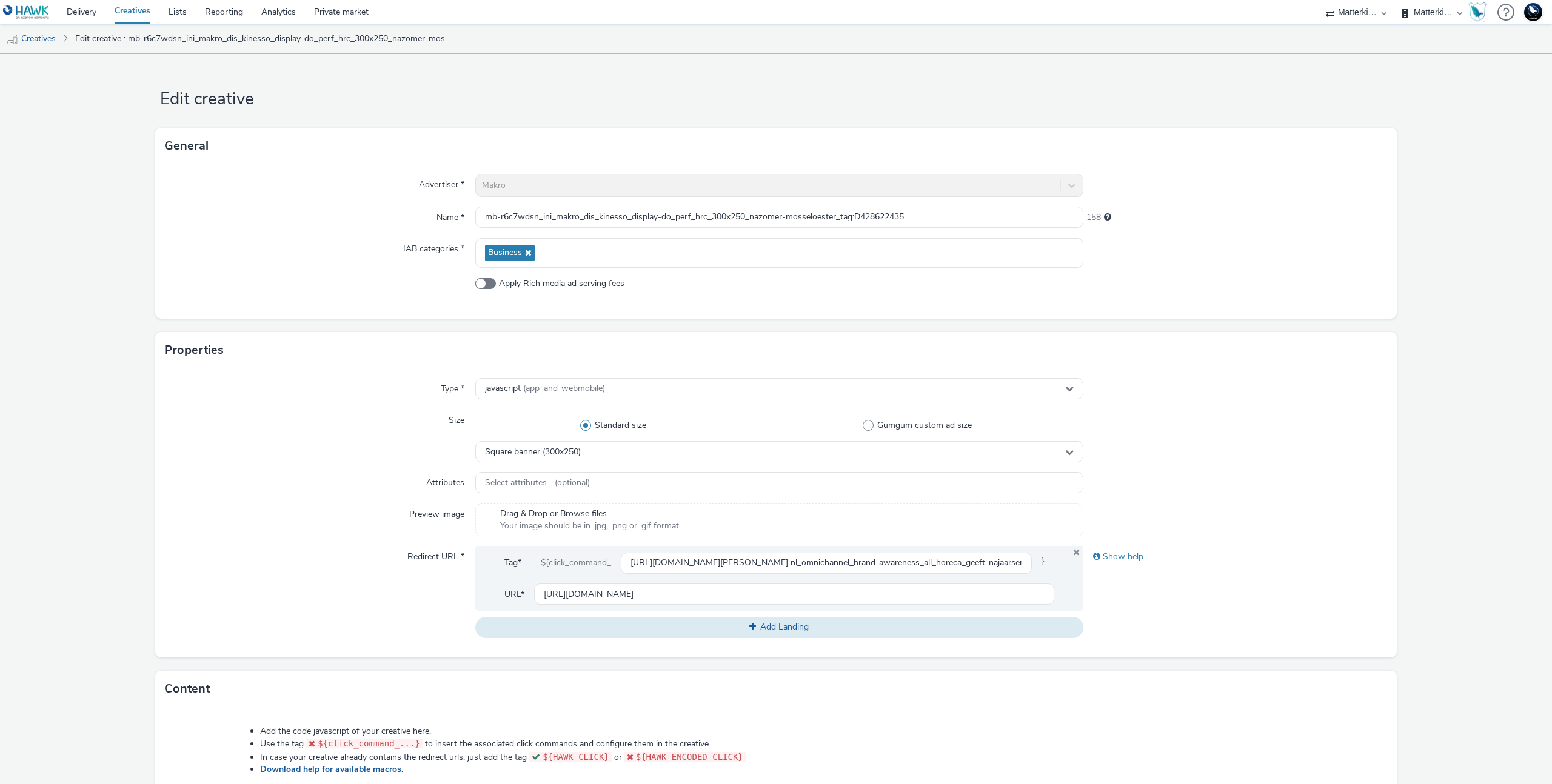
scroll to position [300, 0]
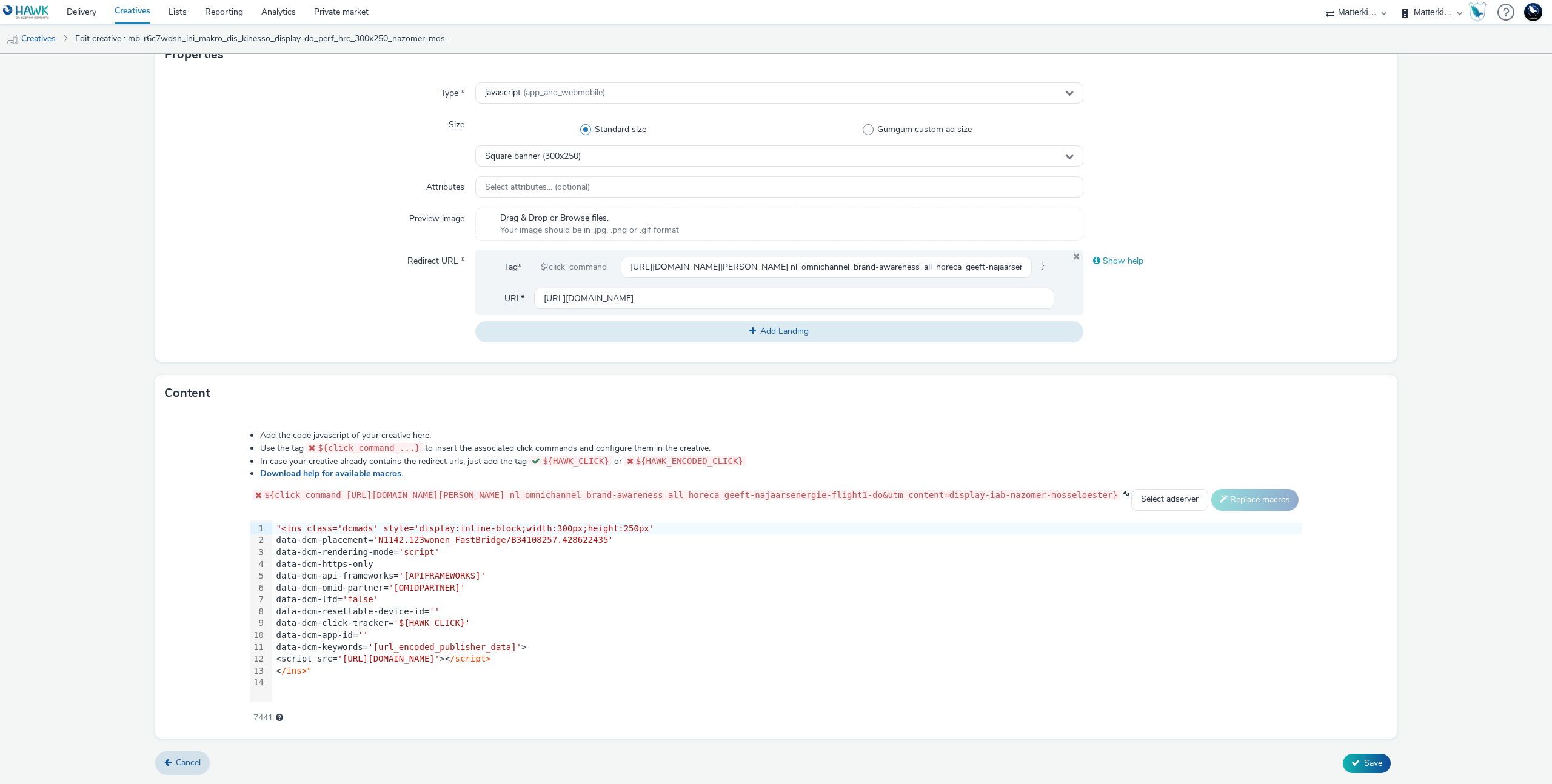
click at [1126, 258] on div "Show help" at bounding box center [1235, 261] width 304 height 22
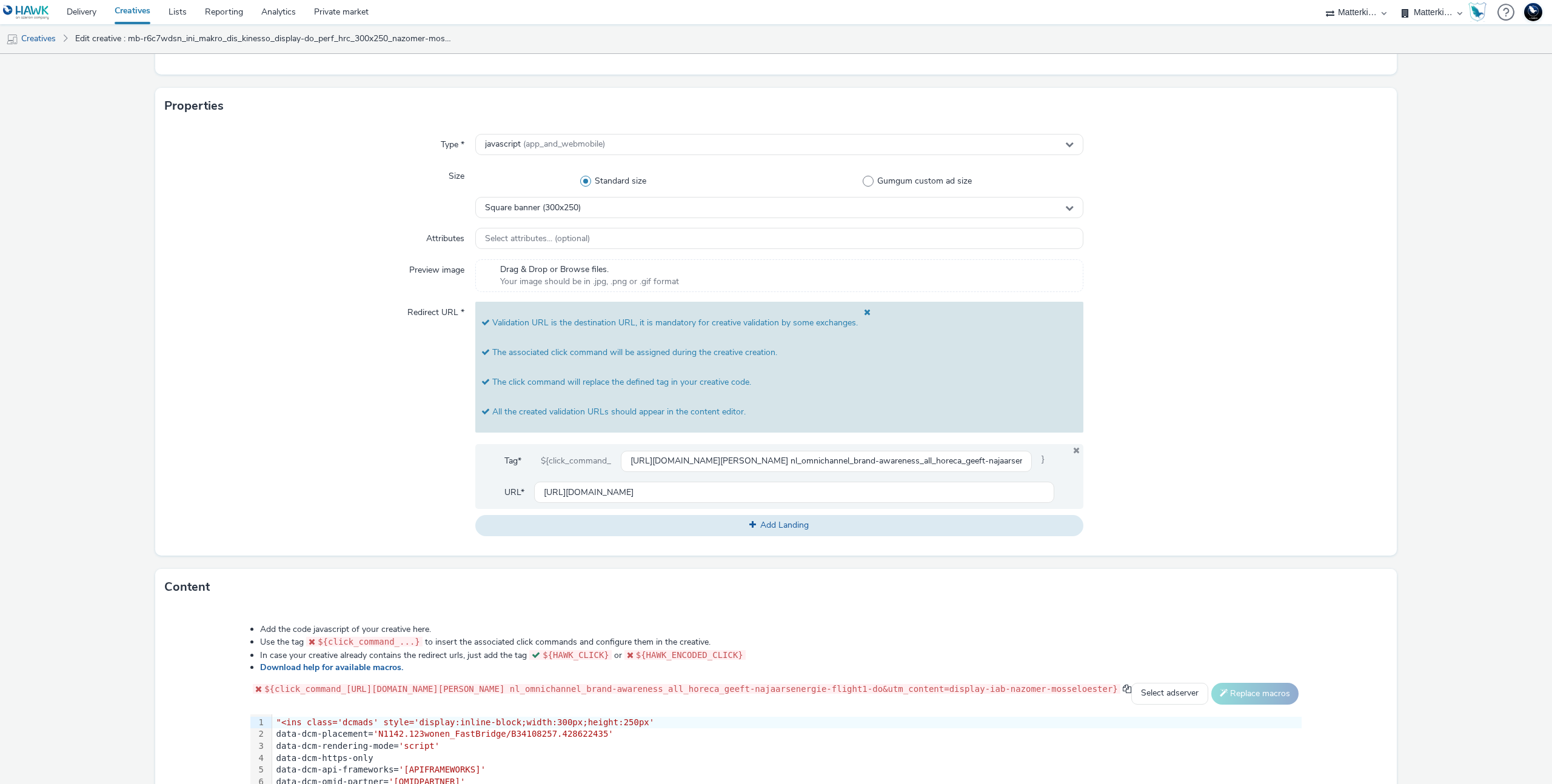
scroll to position [396, 0]
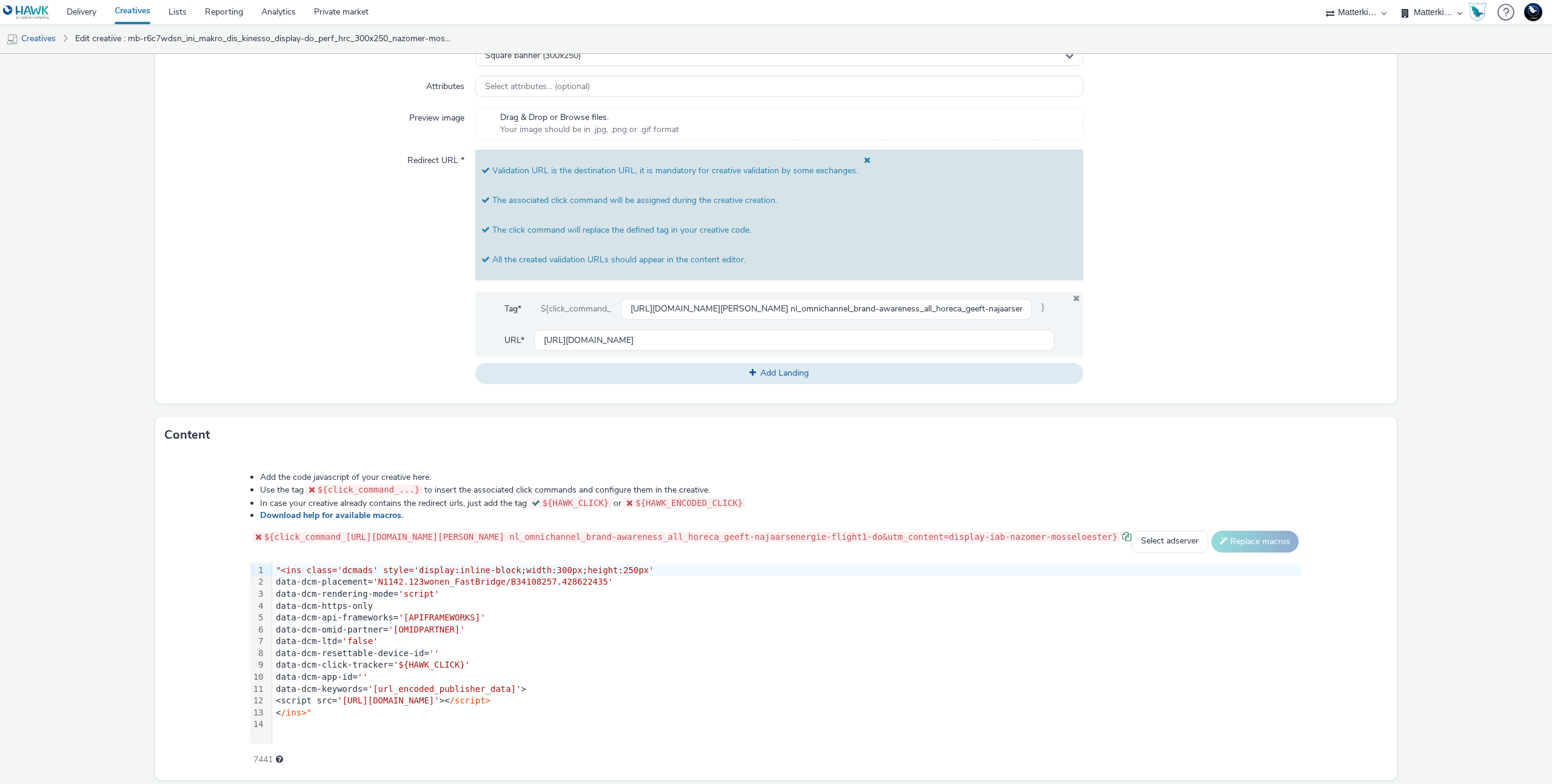
click at [1122, 541] on span at bounding box center [1127, 536] width 9 height 9
drag, startPoint x: 623, startPoint y: 305, endPoint x: 1392, endPoint y: 321, distance: 769.2
click at [1392, 321] on form "Edit creative General Advertiser * Makro Name * mb-r6c7wdsn_ini_makro_dis_kines…" at bounding box center [776, 242] width 1552 height 1168
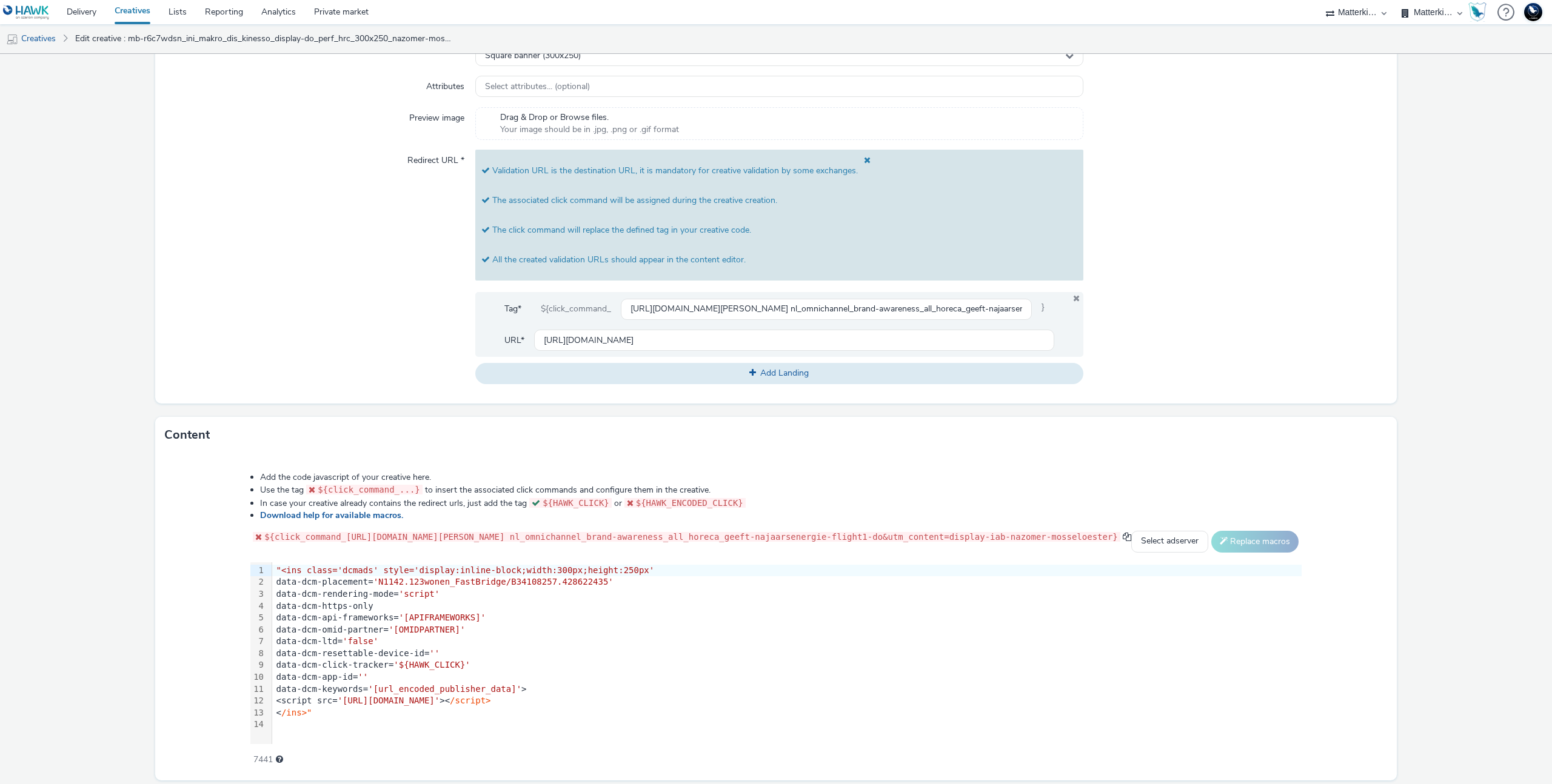
click at [1131, 350] on div at bounding box center [1235, 266] width 304 height 234
click at [1072, 297] on icon at bounding box center [1076, 298] width 9 height 8
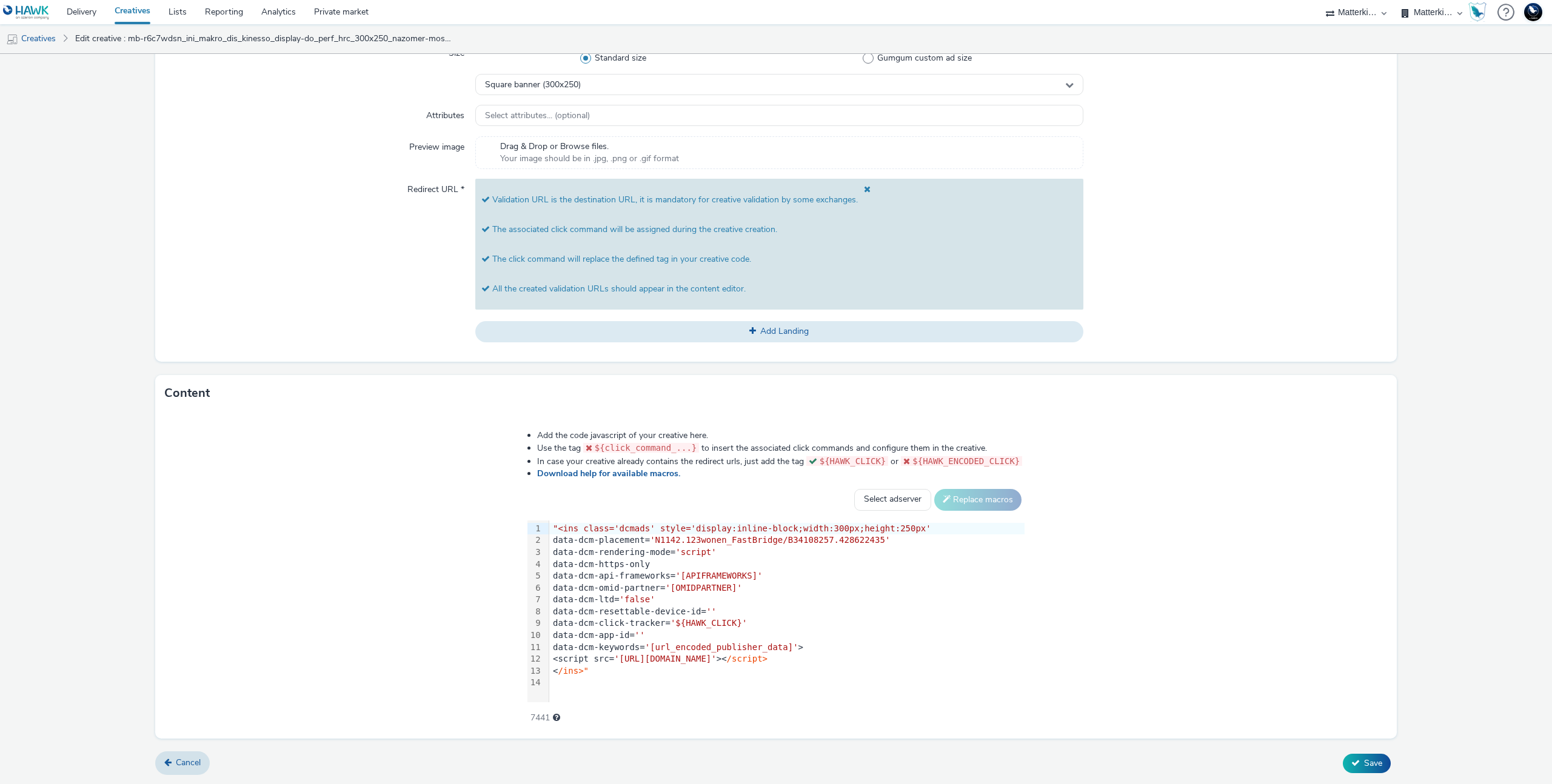
click at [849, 343] on div "Type * javascript (app_and_webmobile) Size Standard size Gumgum custom ad size …" at bounding box center [776, 181] width 1241 height 360
click at [761, 328] on span "Add Landing" at bounding box center [784, 331] width 48 height 12
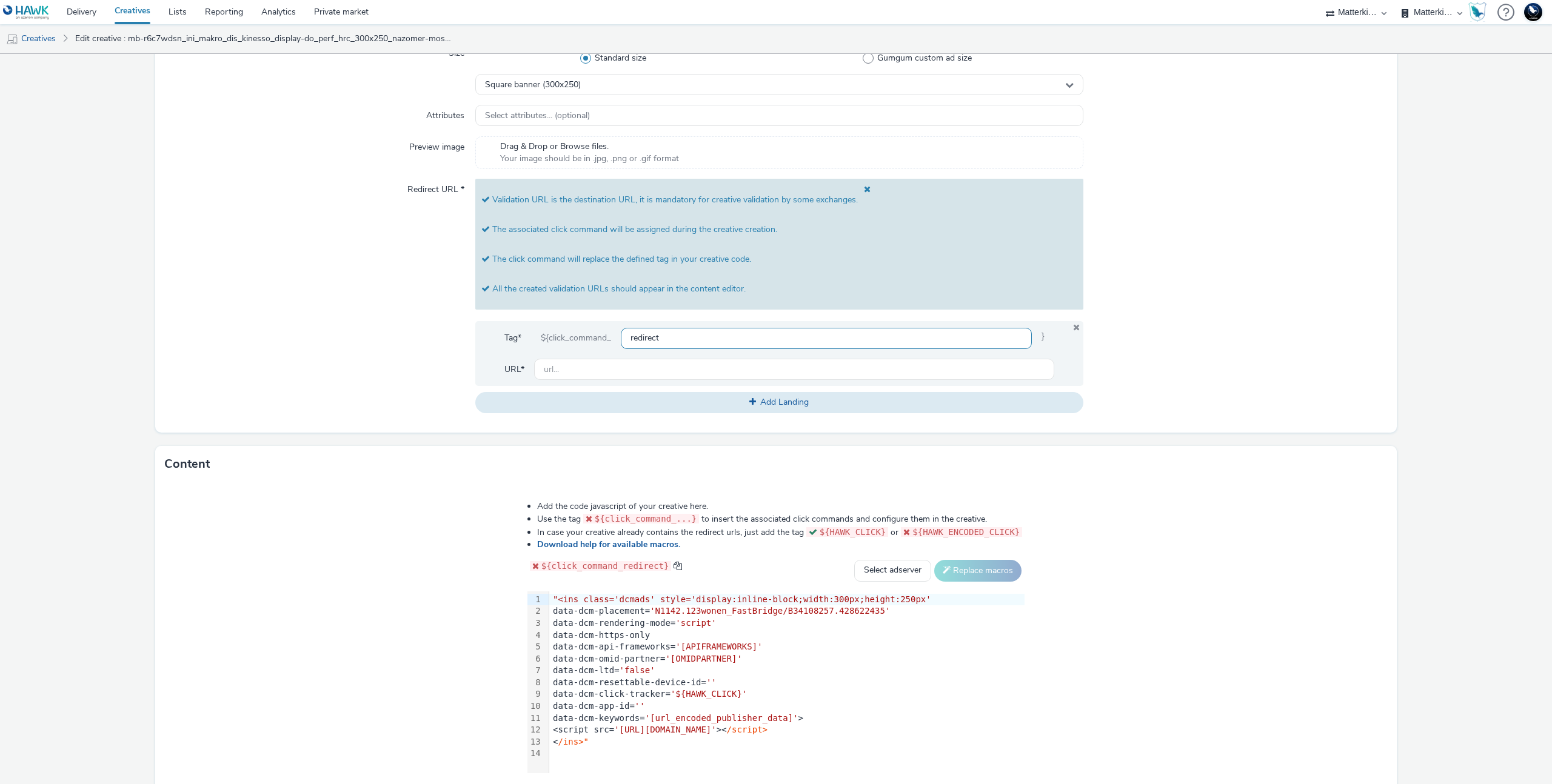
click at [762, 337] on input "redirect" at bounding box center [826, 338] width 411 height 21
click at [778, 367] on input "text" at bounding box center [794, 369] width 520 height 21
paste input "${click_command_[URL][DOMAIN_NAME][PERSON_NAME] nl_omnichannel_brand-awareness_…"
drag, startPoint x: 763, startPoint y: 370, endPoint x: 469, endPoint y: 354, distance: 294.4
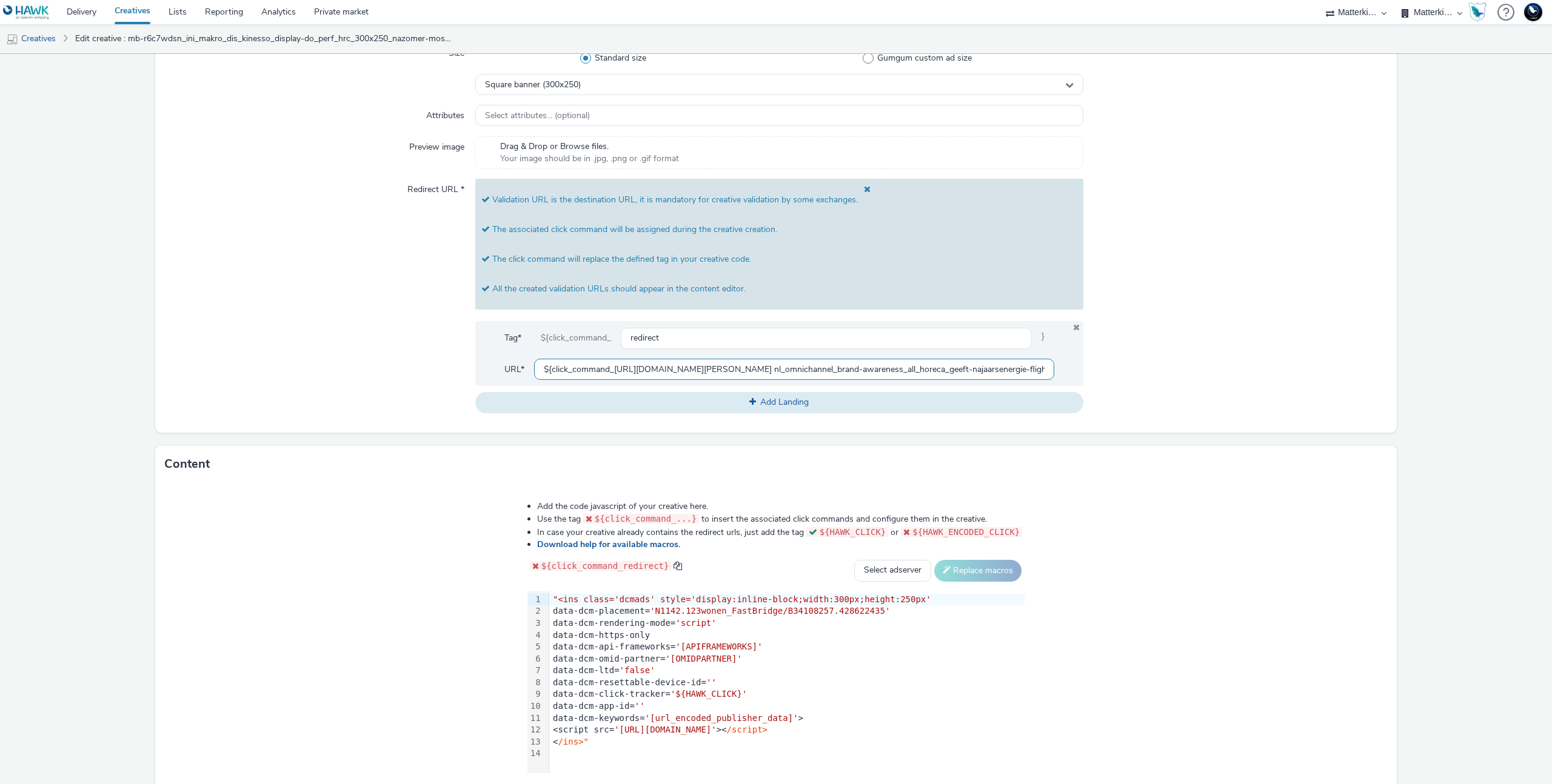
click at [469, 354] on div "Redirect URL * Validation URL is the destination URL, it is mandatory for creat…" at bounding box center [776, 296] width 1222 height 234
click at [659, 373] on input "${click_command_[URL][DOMAIN_NAME][PERSON_NAME] nl_omnichannel_brand-awareness_…" at bounding box center [794, 369] width 520 height 21
drag, startPoint x: 612, startPoint y: 373, endPoint x: 484, endPoint y: 365, distance: 128.2
click at [484, 365] on div "Tag* ${click_command_ redirect } URL* ${click_command_https://producten.makro.n…" at bounding box center [779, 354] width 608 height 65
drag, startPoint x: 924, startPoint y: 365, endPoint x: 1092, endPoint y: 369, distance: 168.0
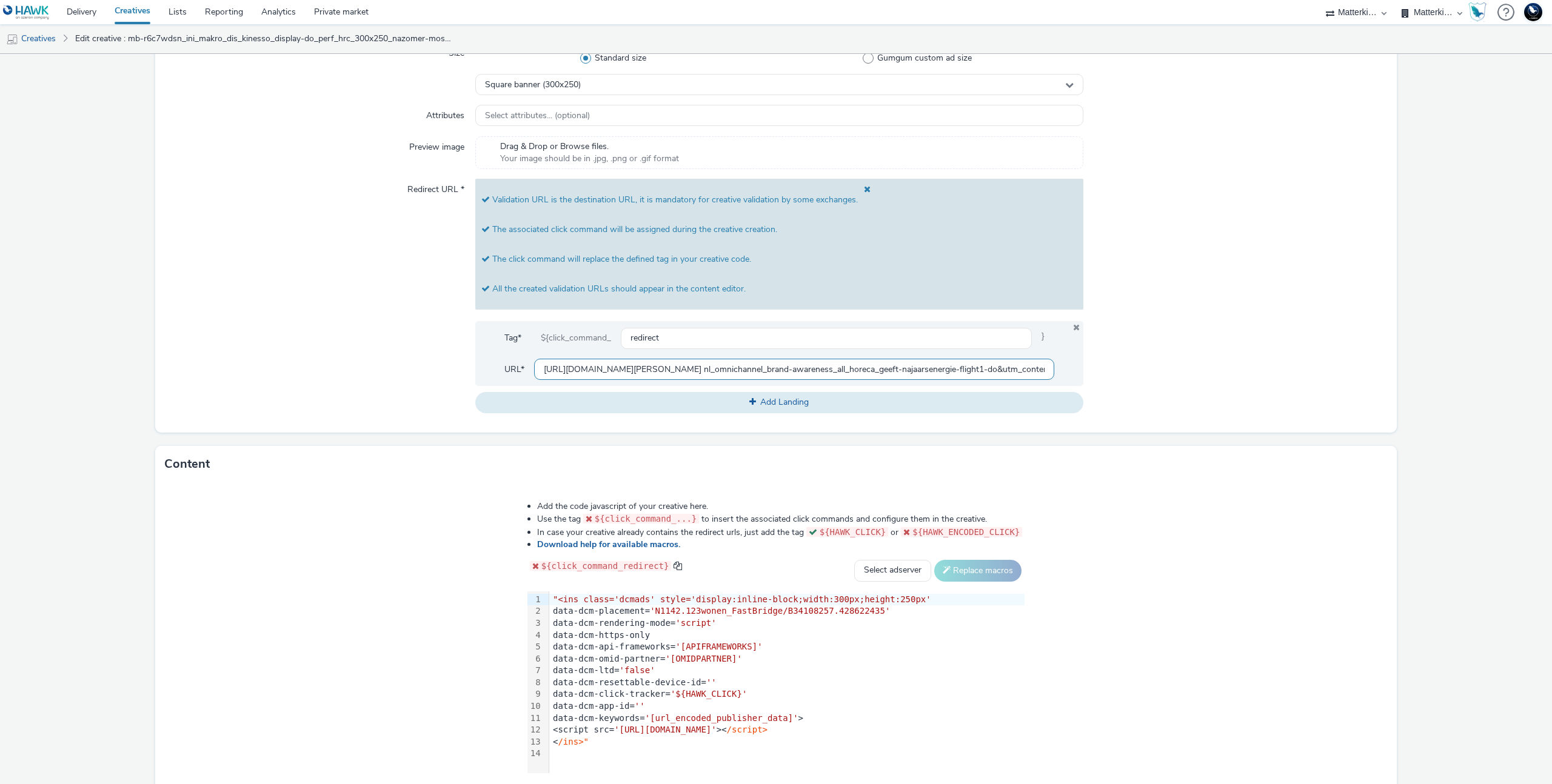
click at [1092, 369] on div "Redirect URL * Validation URL is the destination URL, it is mandatory for creat…" at bounding box center [776, 296] width 1222 height 234
click at [1010, 375] on input "https://producten.makro.nl/shop/category/vers/vis-schaaldieren/schaal-schelpdie…" at bounding box center [794, 369] width 520 height 21
click at [1009, 370] on input "https://producten.makro.nl/shop/category/vers/vis-schaaldieren/schaal-schelpdie…" at bounding box center [794, 369] width 520 height 21
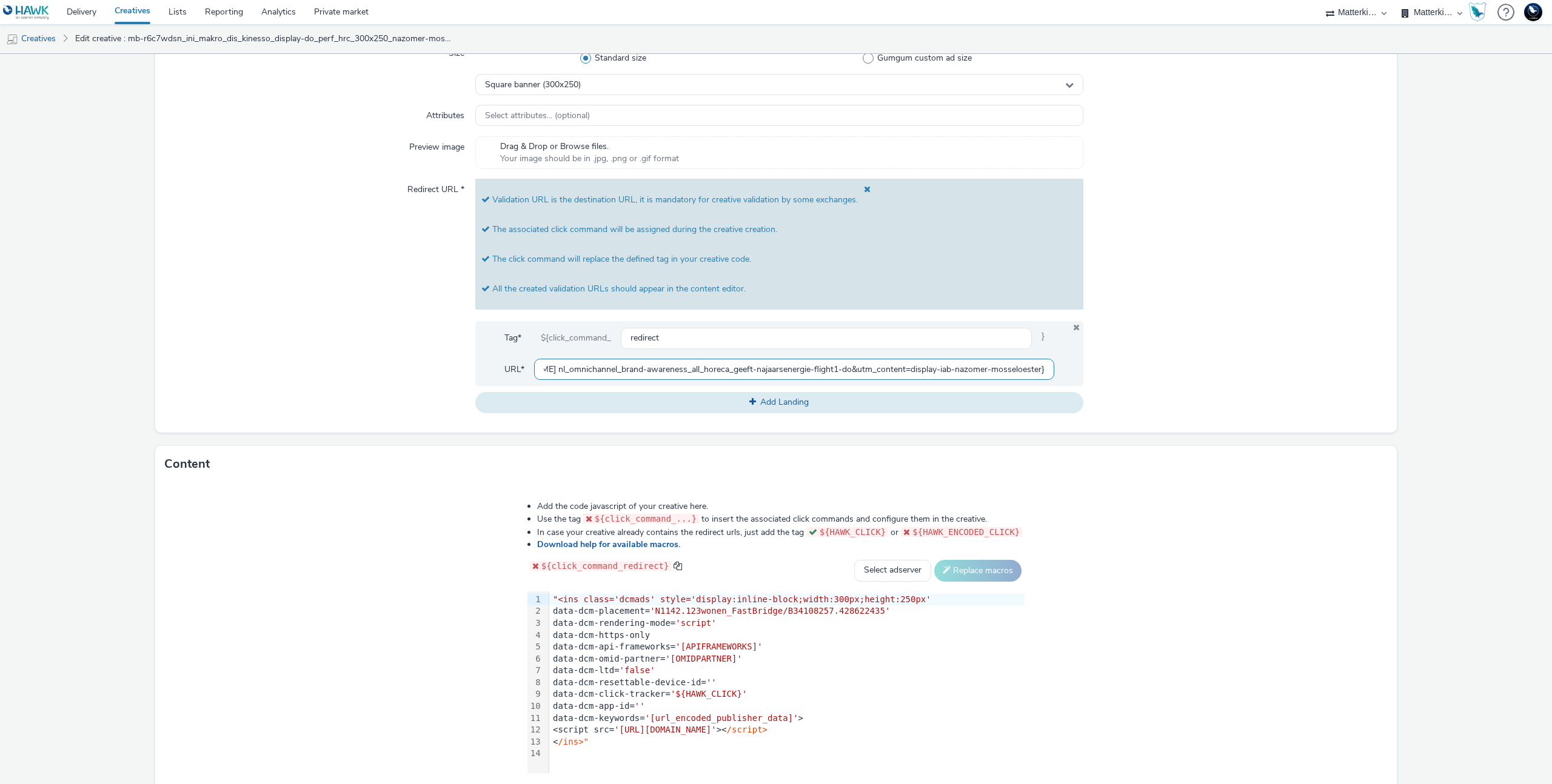
click at [1009, 370] on input "https://producten.makro.nl/shop/category/vers/vis-schaaldieren/schaal-schelpdie…" at bounding box center [794, 369] width 520 height 21
type input "https://producten.makro.nl/shop/category/vers/vis-schaaldieren/schaal-schelpdie…"
click at [1245, 420] on div "Type * javascript (app_and_webmobile) Size Standard size Gumgum custom ad size …" at bounding box center [776, 217] width 1241 height 432
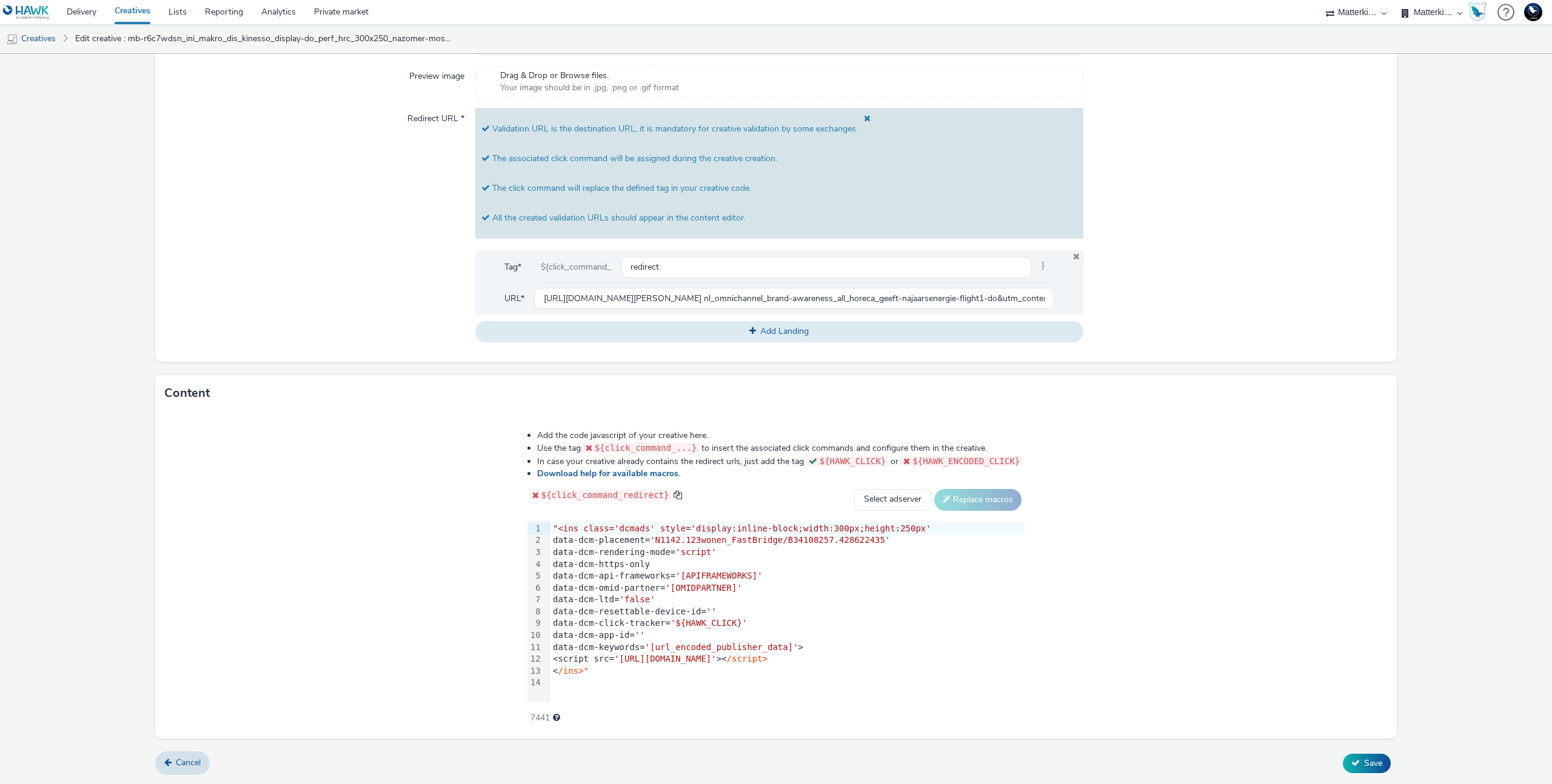
click at [1146, 339] on div at bounding box center [1235, 225] width 304 height 234
click at [877, 494] on select "Select adserver Sizmek DCM Adform Sting" at bounding box center [893, 500] width 77 height 22
select select "dcm"
click at [854, 489] on select "Select adserver Sizmek DCM Adform Sting" at bounding box center [893, 500] width 77 height 22
click at [987, 497] on button "Replace macros" at bounding box center [978, 500] width 87 height 22
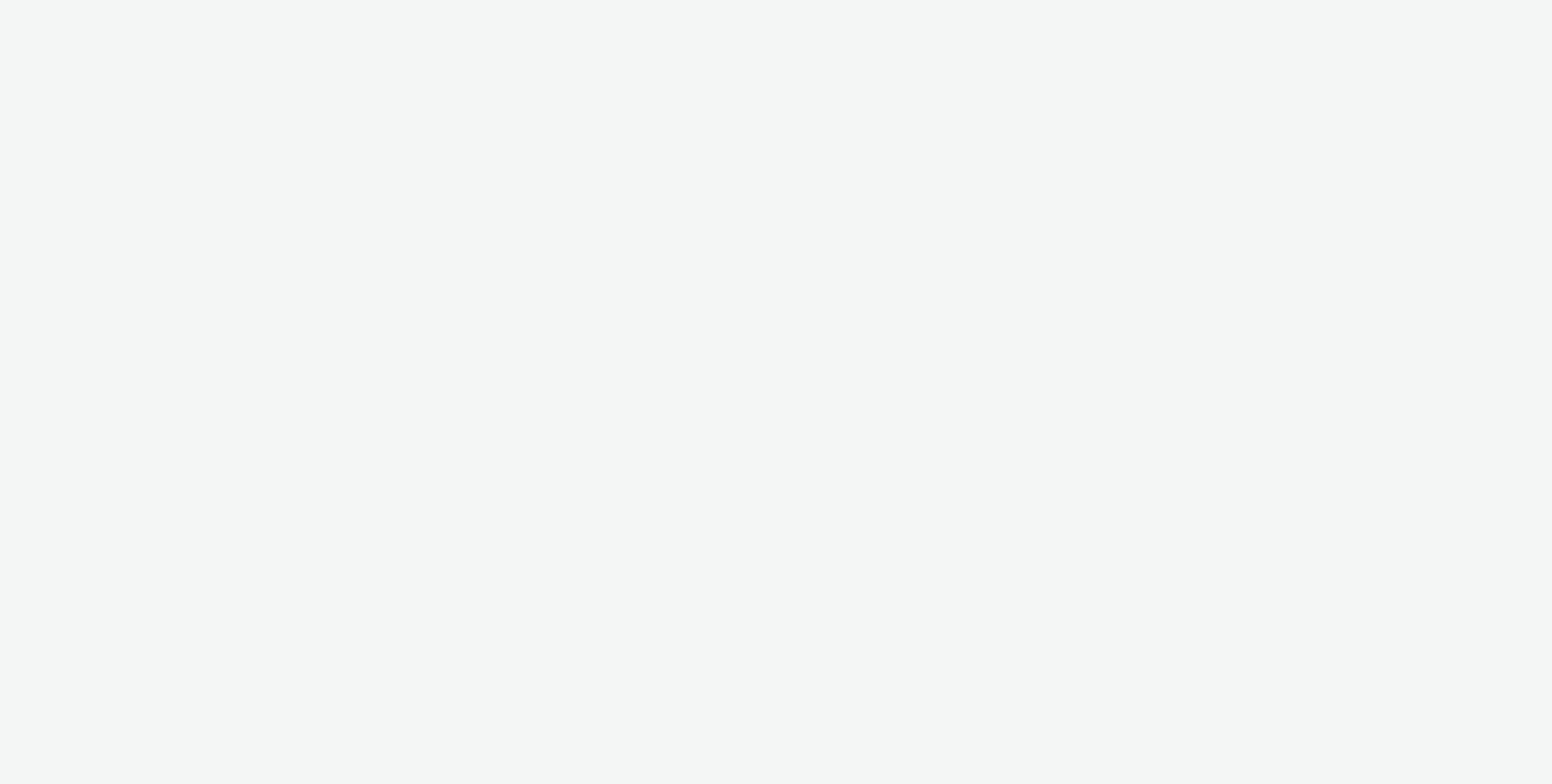
select select "d84d6561-18f3-4a65-9ed0-42618f513f94"
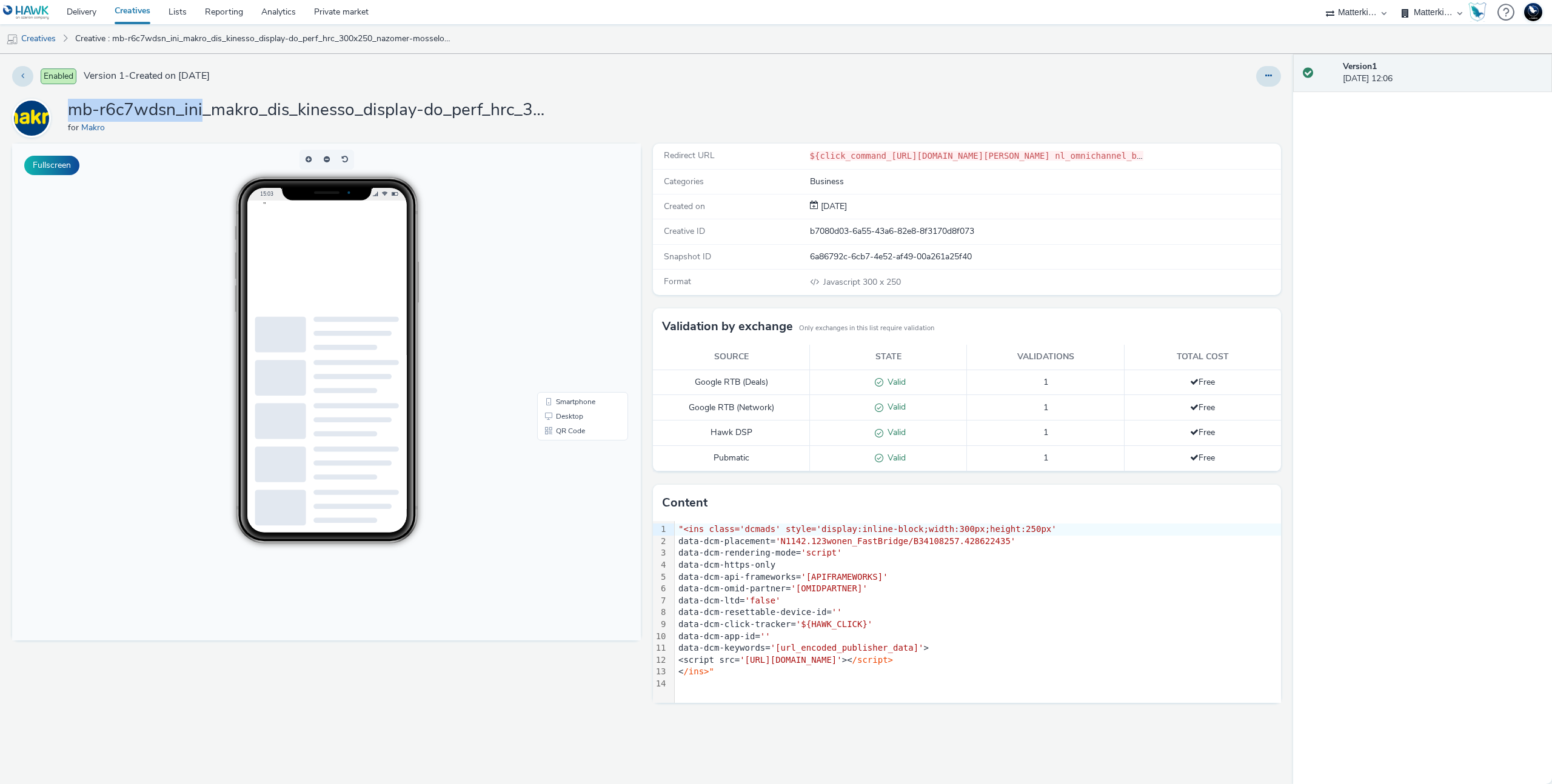
drag, startPoint x: 204, startPoint y: 111, endPoint x: 67, endPoint y: 115, distance: 137.1
click at [68, 115] on h1 "mb-r6c7wdsn_ini_makro_dis_kinesso_display-do_perf_hrc_300x250_nazomer-mosseloes…" at bounding box center [311, 110] width 485 height 23
copy h1 "mb-r6c7wdsn_ini"
click at [43, 42] on link "Creatives" at bounding box center [31, 39] width 62 height 29
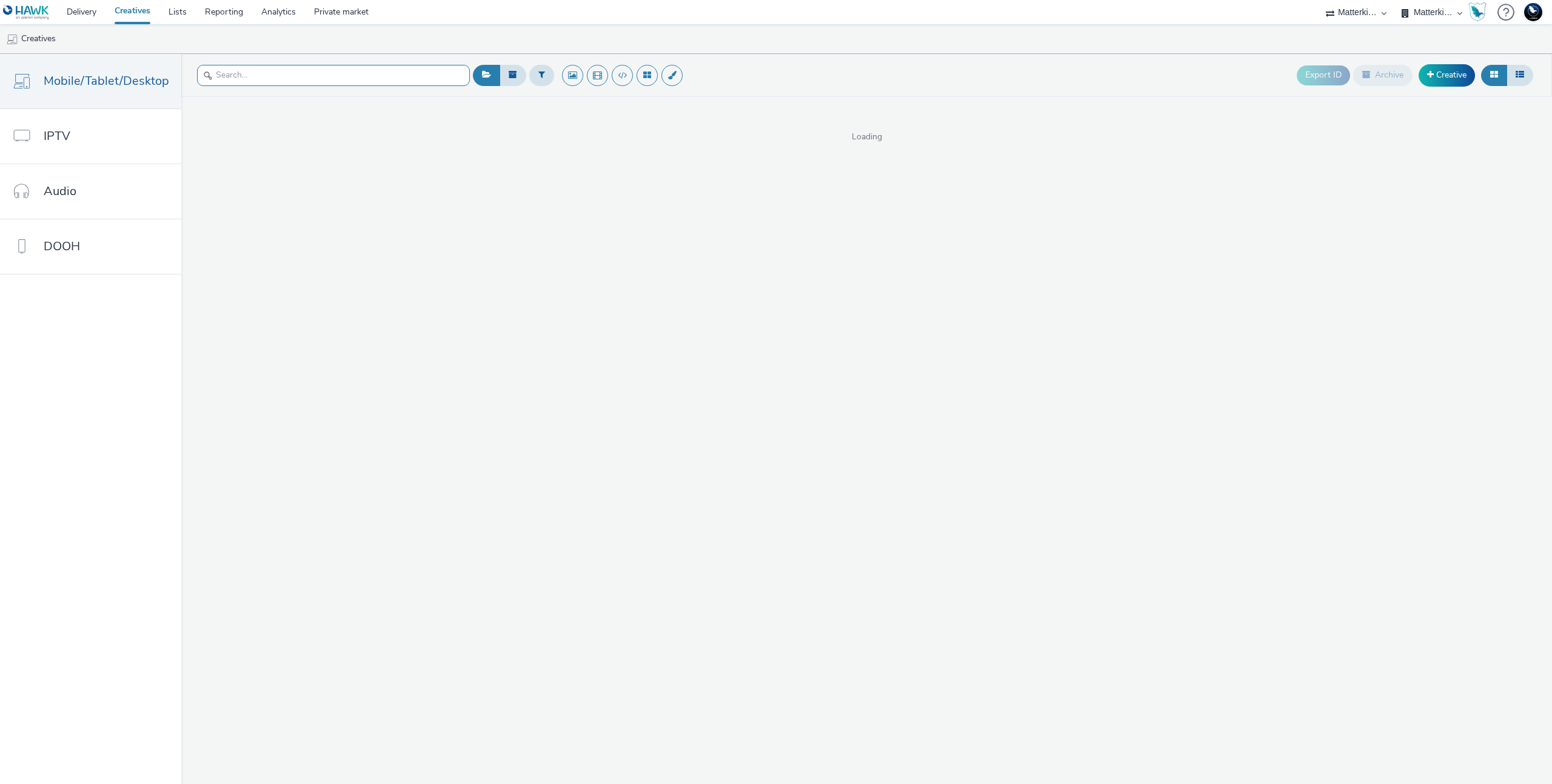
click at [280, 76] on input "text" at bounding box center [334, 75] width 273 height 21
paste input "mb-r6c7wdsn_ini"
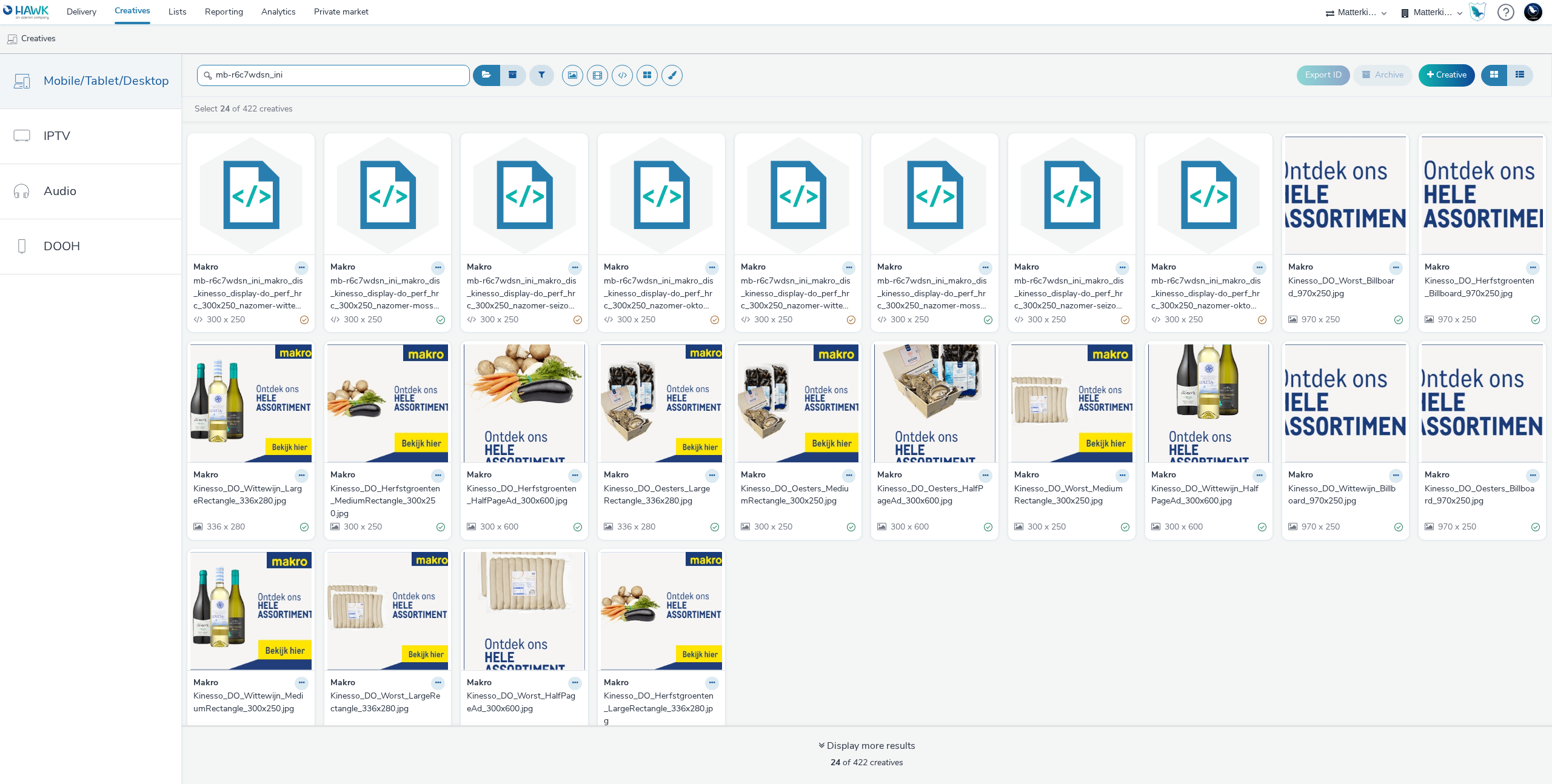
type input "mb-r6c7wdsn_ini"
